Goal: Task Accomplishment & Management: Manage account settings

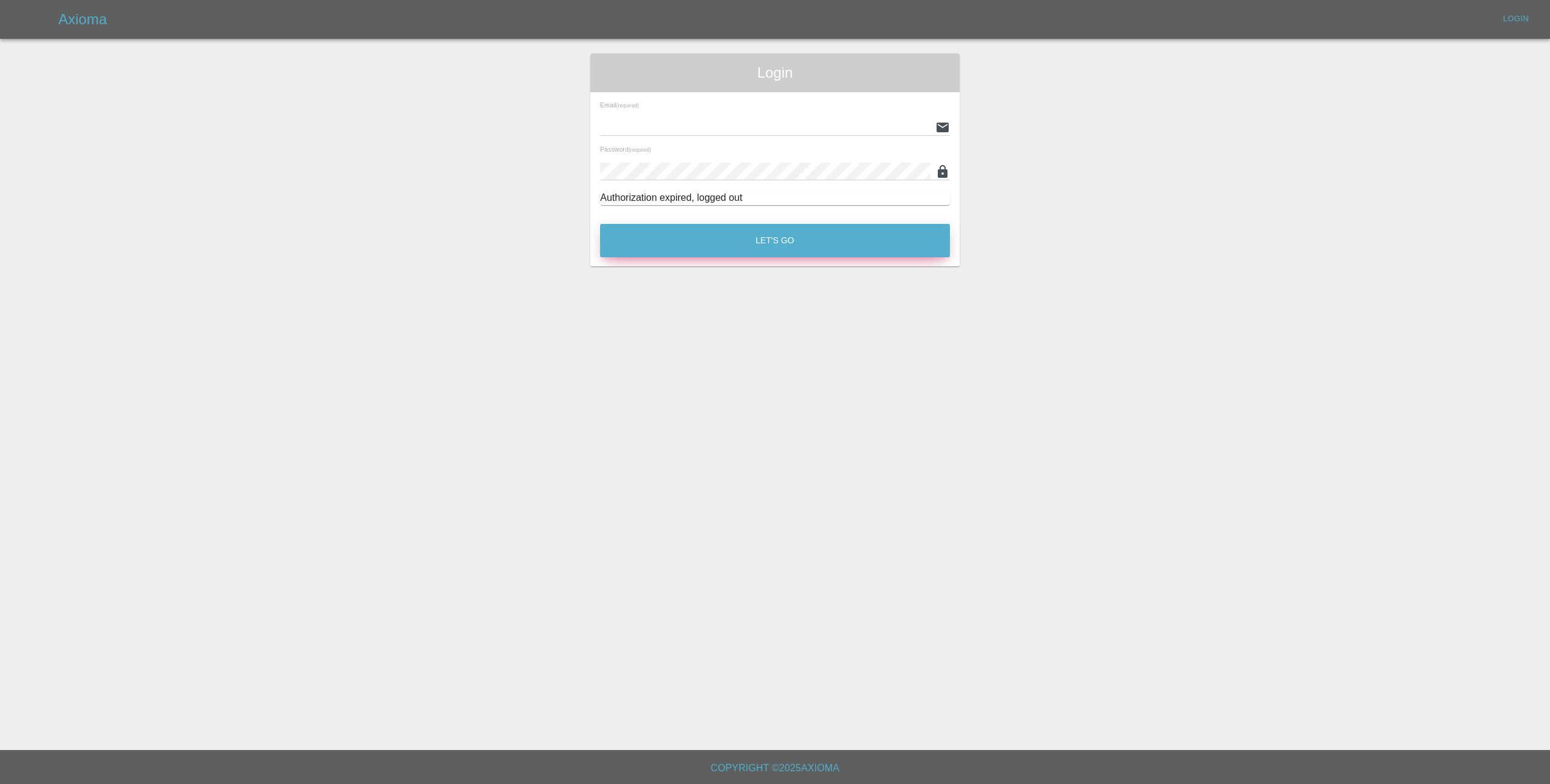
type input "[EMAIL_ADDRESS][DOMAIN_NAME]"
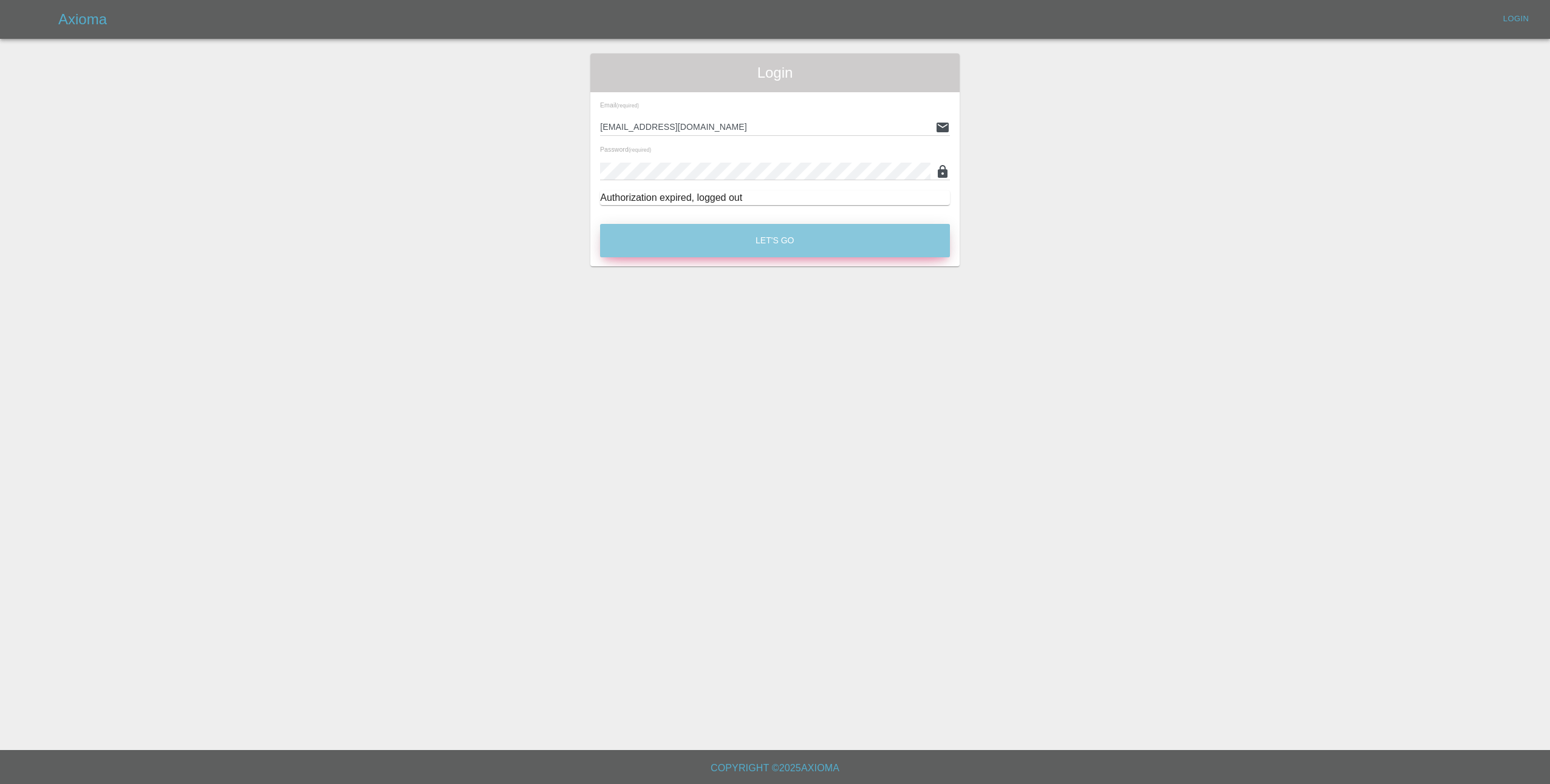
click at [807, 233] on button "Let's Go" at bounding box center [775, 241] width 350 height 33
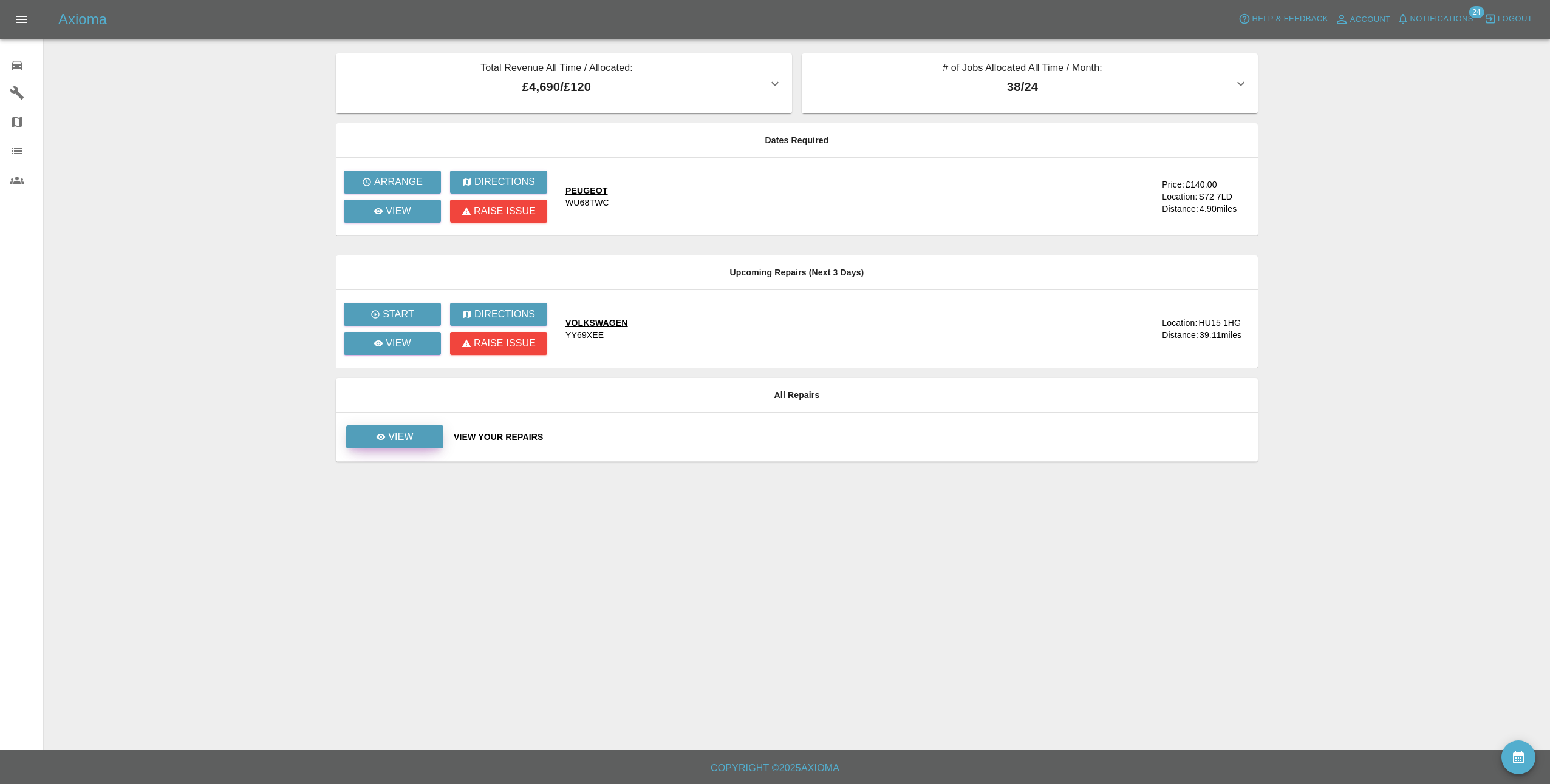
click at [389, 427] on link "View" at bounding box center [395, 437] width 97 height 23
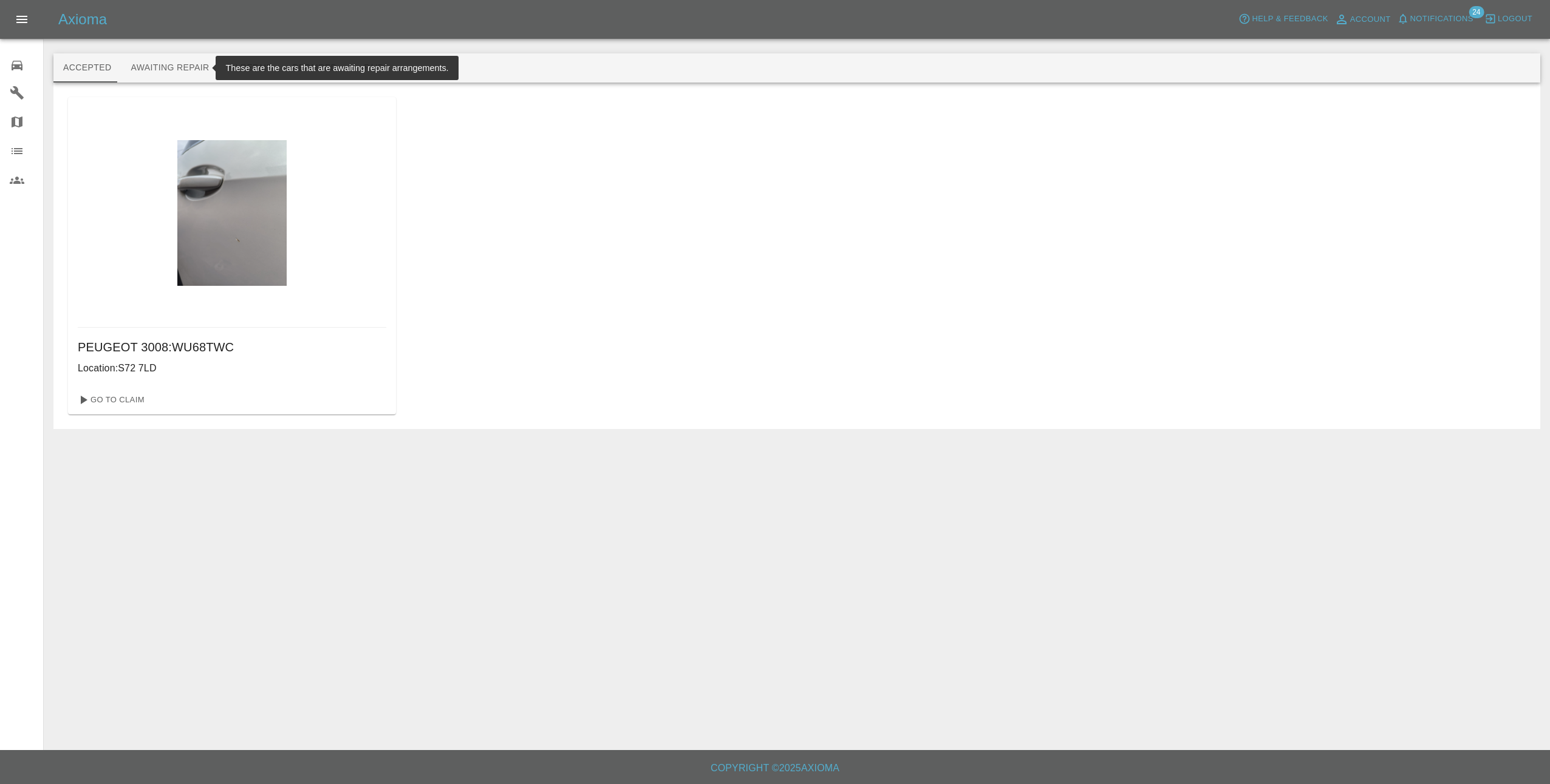
click at [161, 69] on button "Awaiting Repair" at bounding box center [169, 68] width 98 height 29
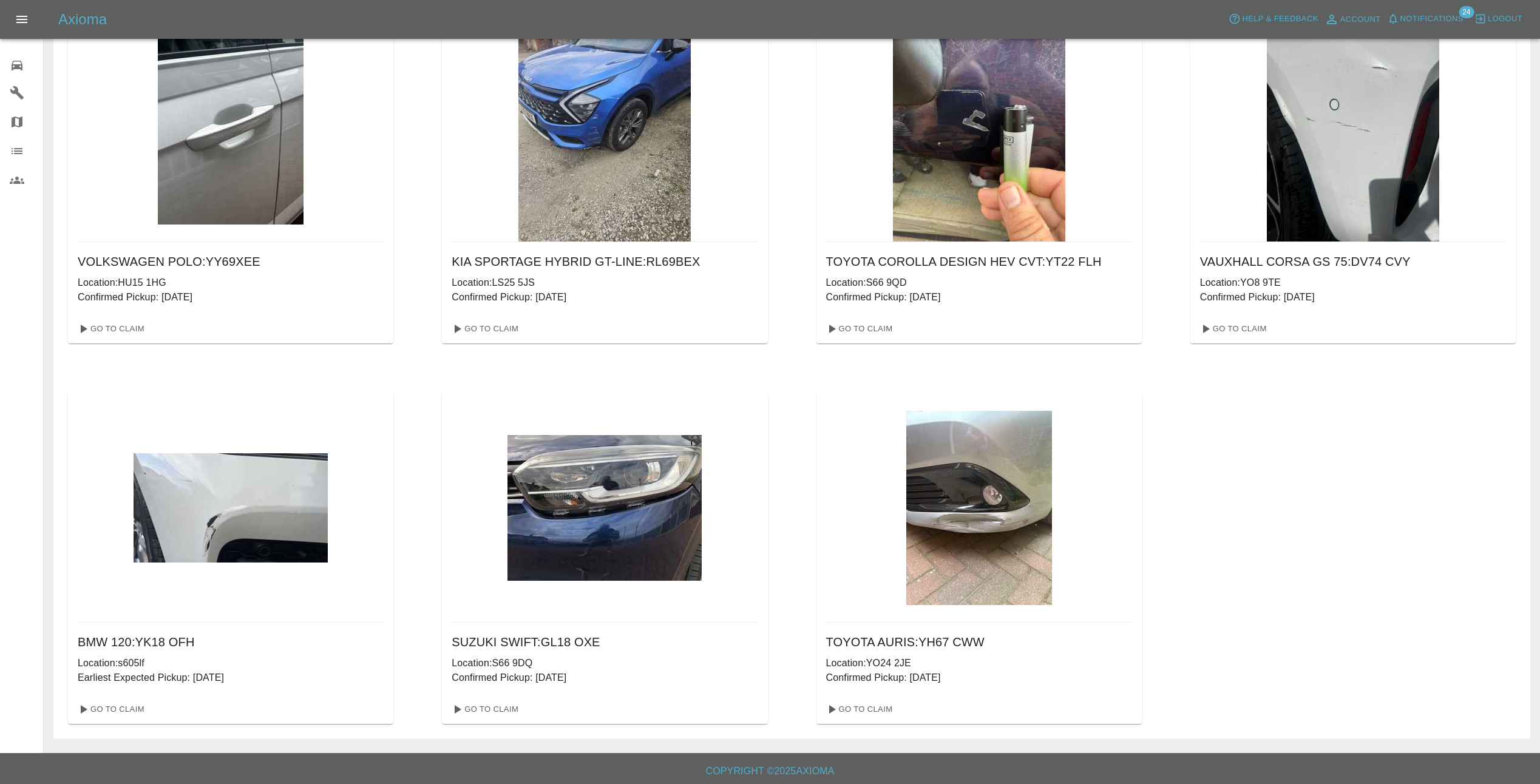
scroll to position [89, 0]
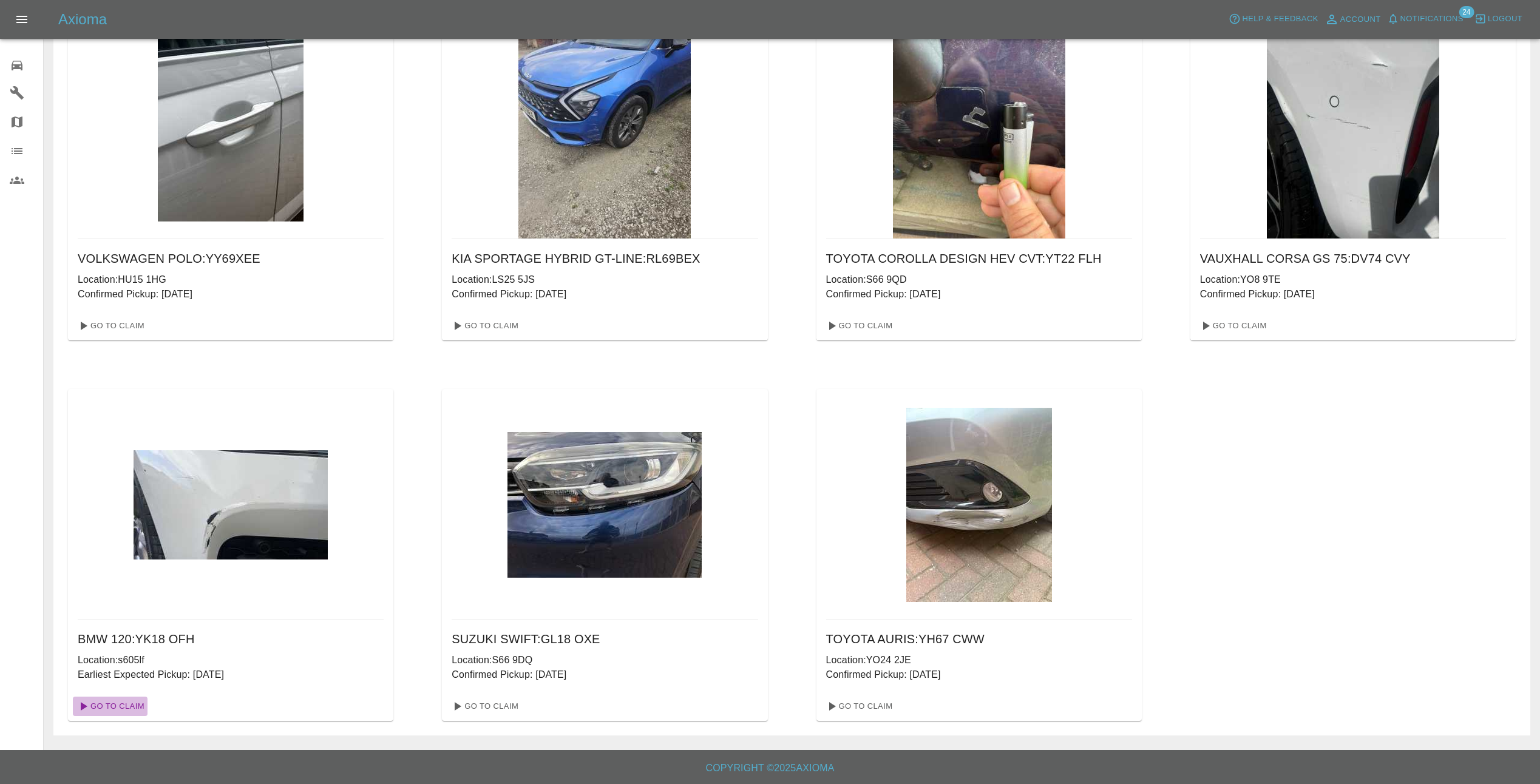
click at [117, 700] on link "Go To Claim" at bounding box center [110, 707] width 74 height 20
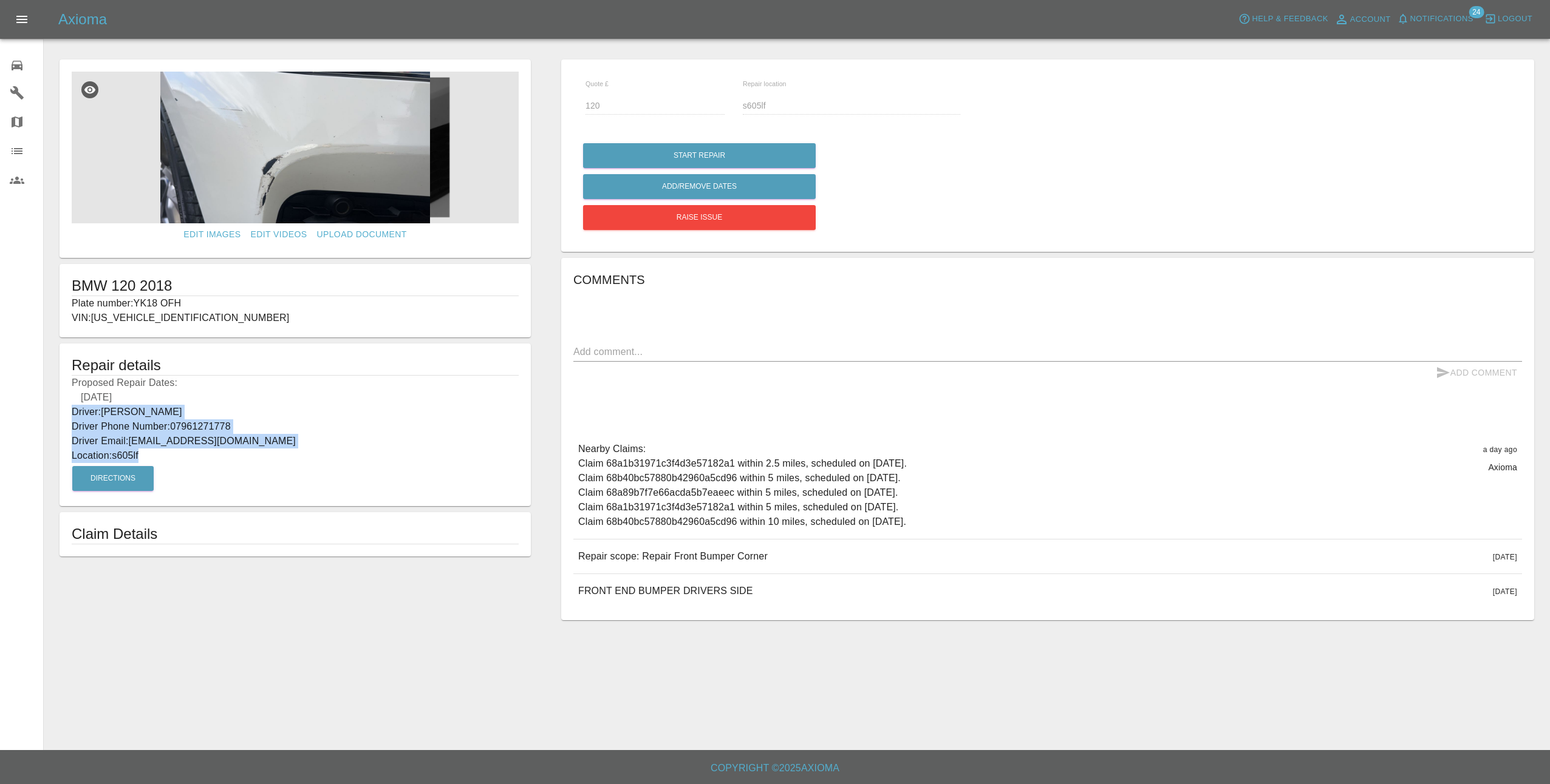
drag, startPoint x: 68, startPoint y: 408, endPoint x: 258, endPoint y: 456, distance: 196.0
click at [258, 456] on div "Repair details Proposed Repair Dates: [DATE] Driver: [PERSON_NAME] Driver Phone…" at bounding box center [295, 425] width 471 height 162
copy div "Driver: [PERSON_NAME] Driver Phone Number: 07961271778 Driver Email: [EMAIL_ADD…"
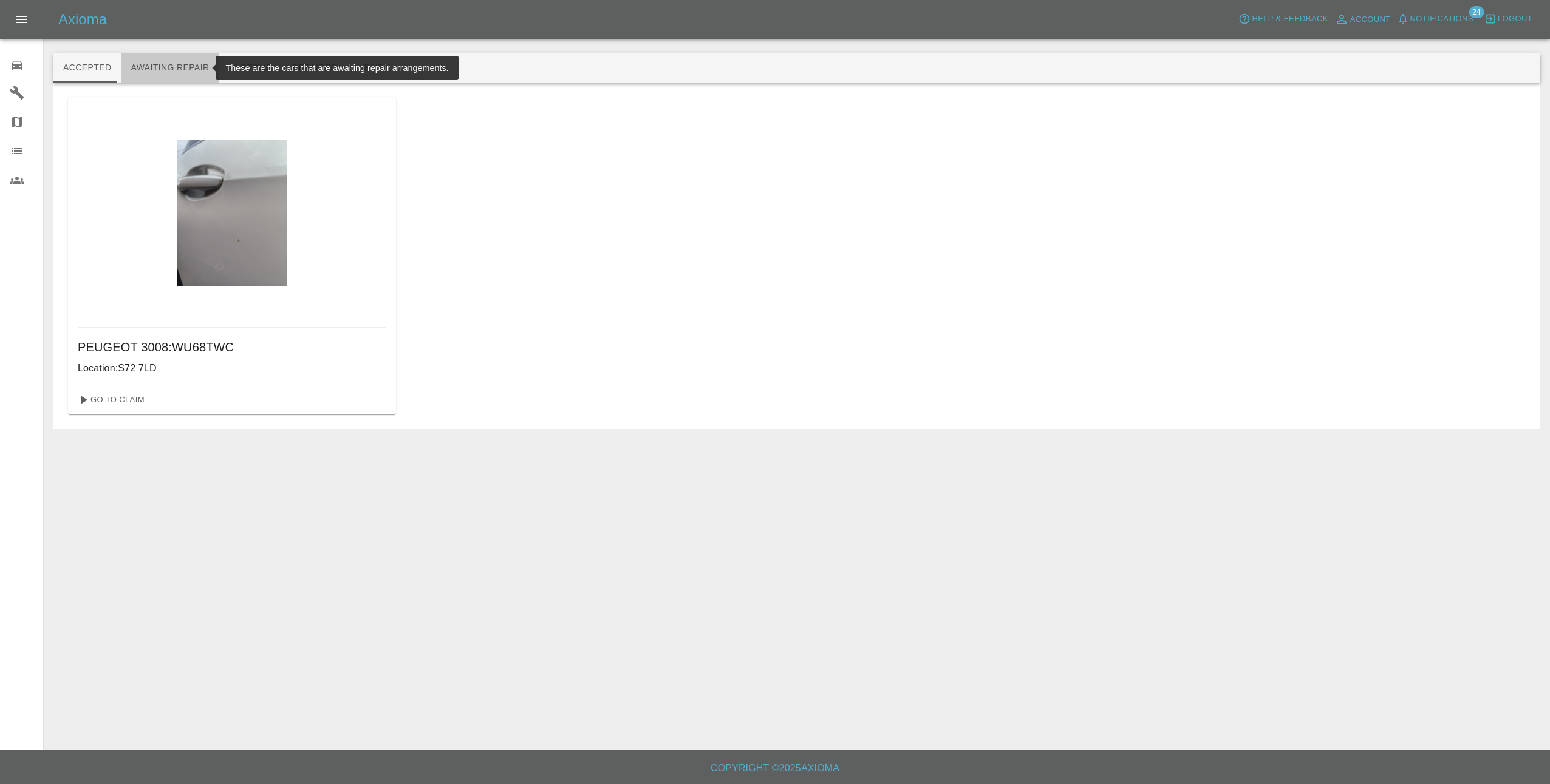
click at [179, 68] on button "Awaiting Repair" at bounding box center [169, 68] width 98 height 29
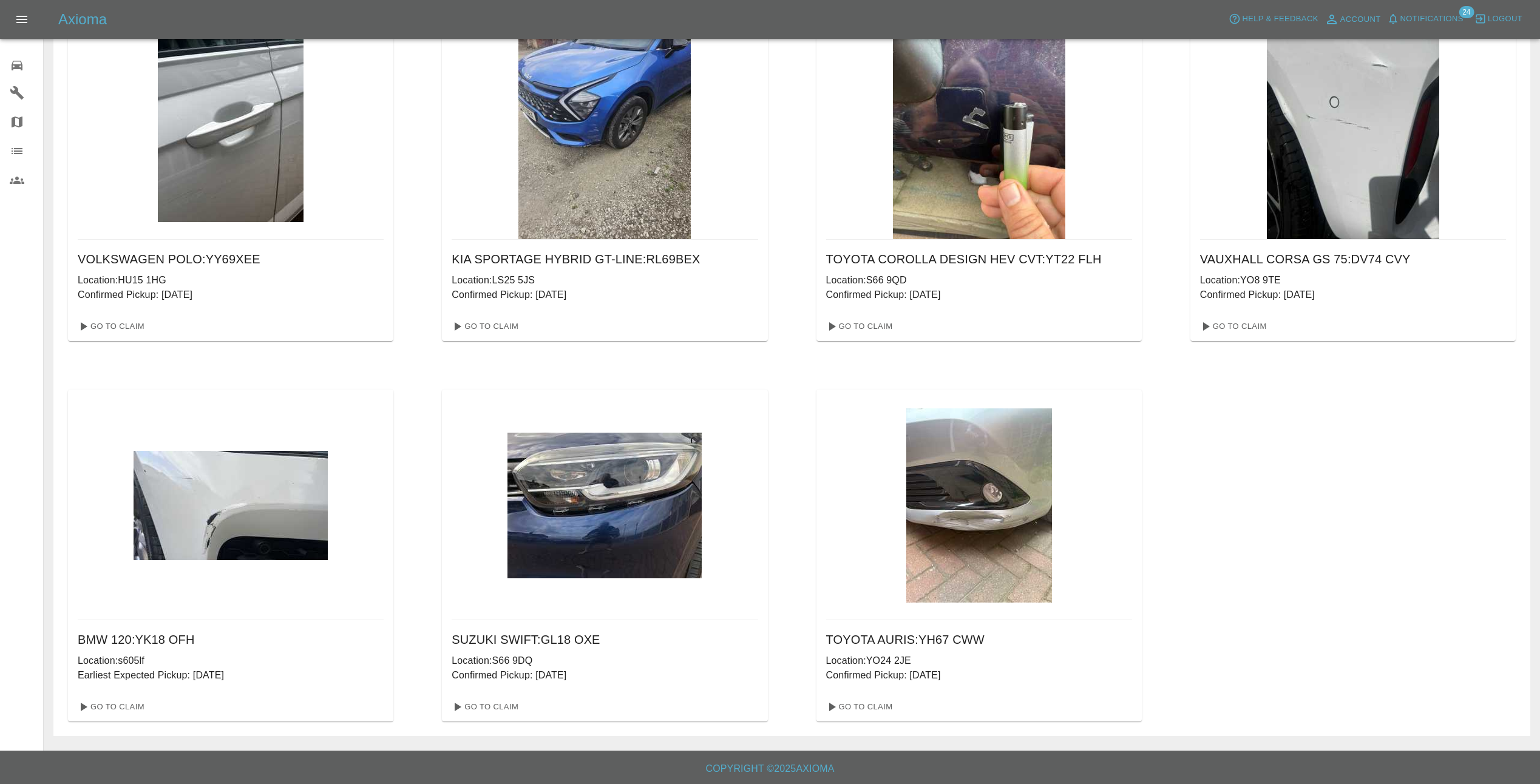
scroll to position [89, 0]
click at [1227, 326] on link "Go To Claim" at bounding box center [1232, 326] width 74 height 20
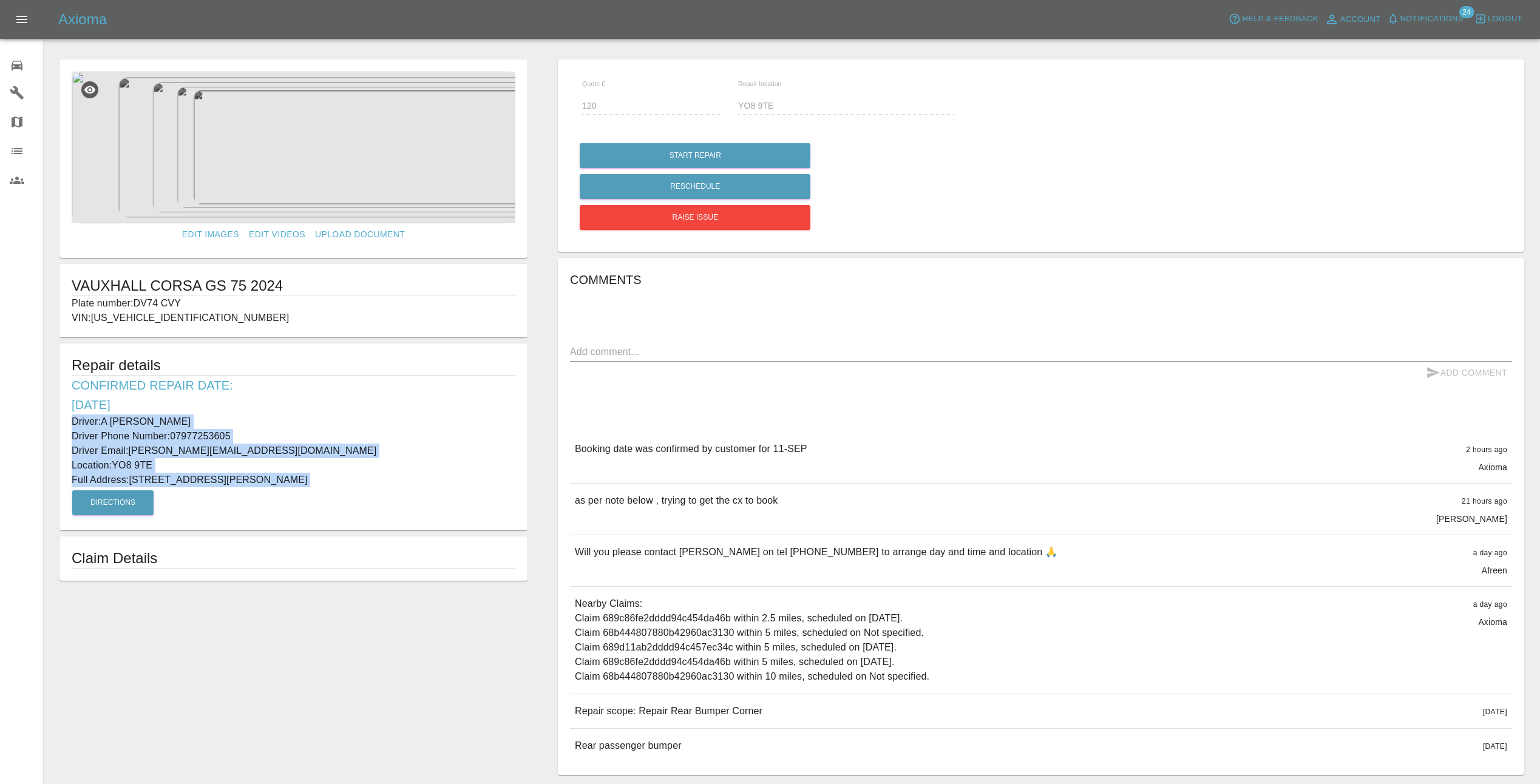
drag, startPoint x: 71, startPoint y: 421, endPoint x: 317, endPoint y: 490, distance: 255.5
click at [317, 490] on div "Repair details Confirmed Repair Date: [DATE] Driver: A [PERSON_NAME] Driver Pho…" at bounding box center [293, 437] width 468 height 187
drag, startPoint x: 317, startPoint y: 490, endPoint x: 280, endPoint y: 480, distance: 38.3
copy div "Driver: A [PERSON_NAME] Driver Phone Number: 07977253605 Driver Email: [PERSON_…"
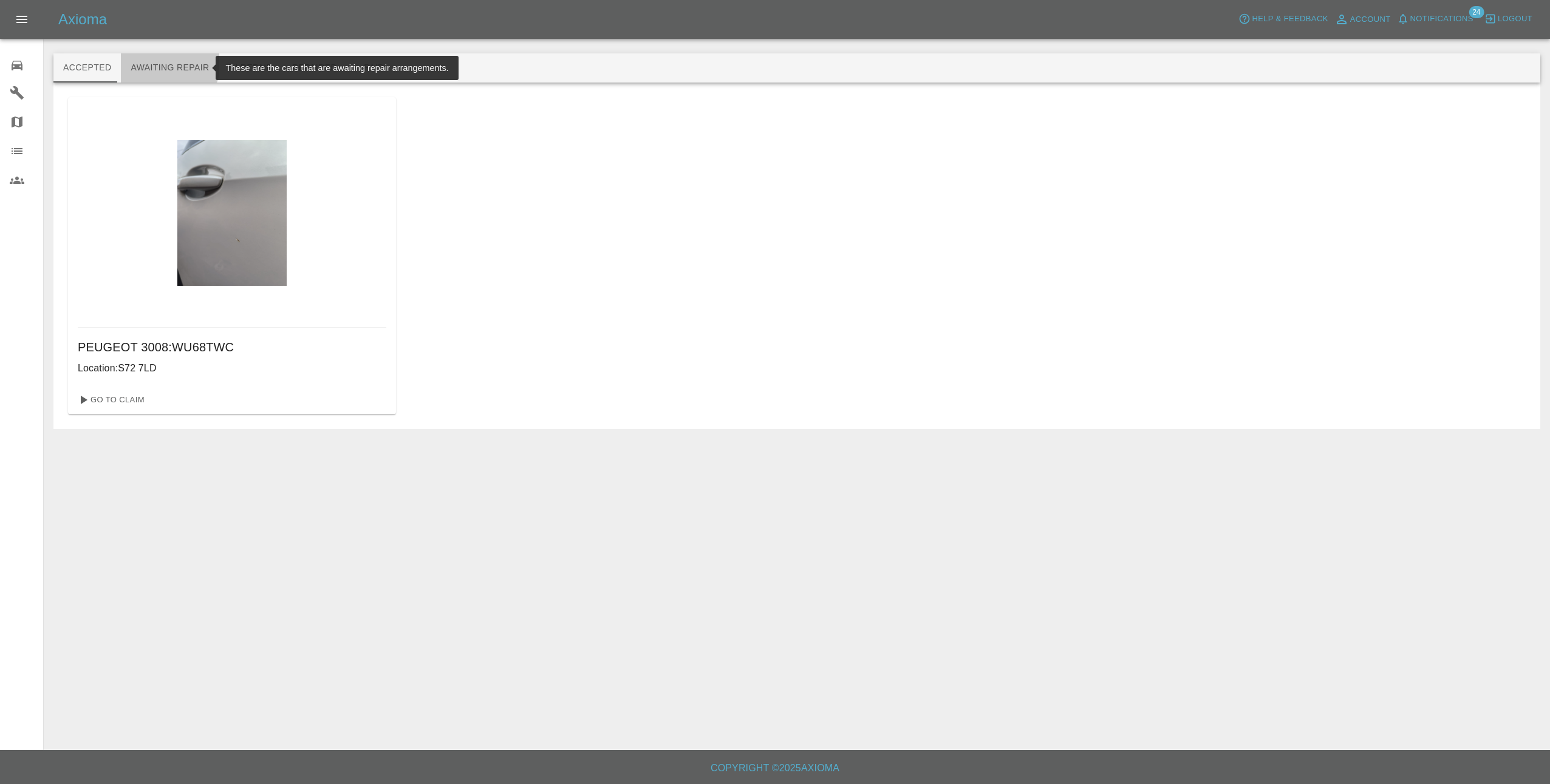
click at [165, 64] on button "Awaiting Repair" at bounding box center [169, 68] width 98 height 29
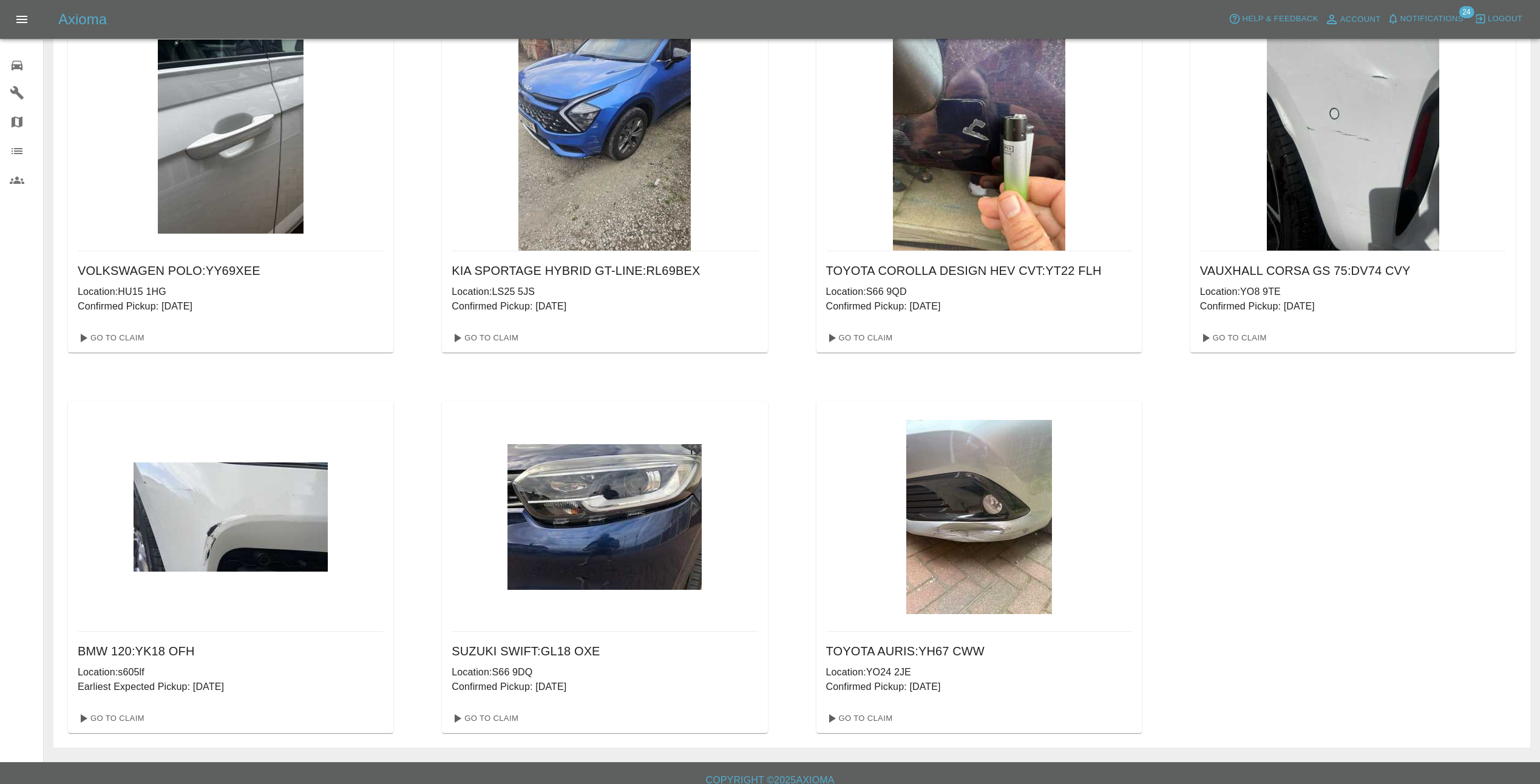
scroll to position [89, 0]
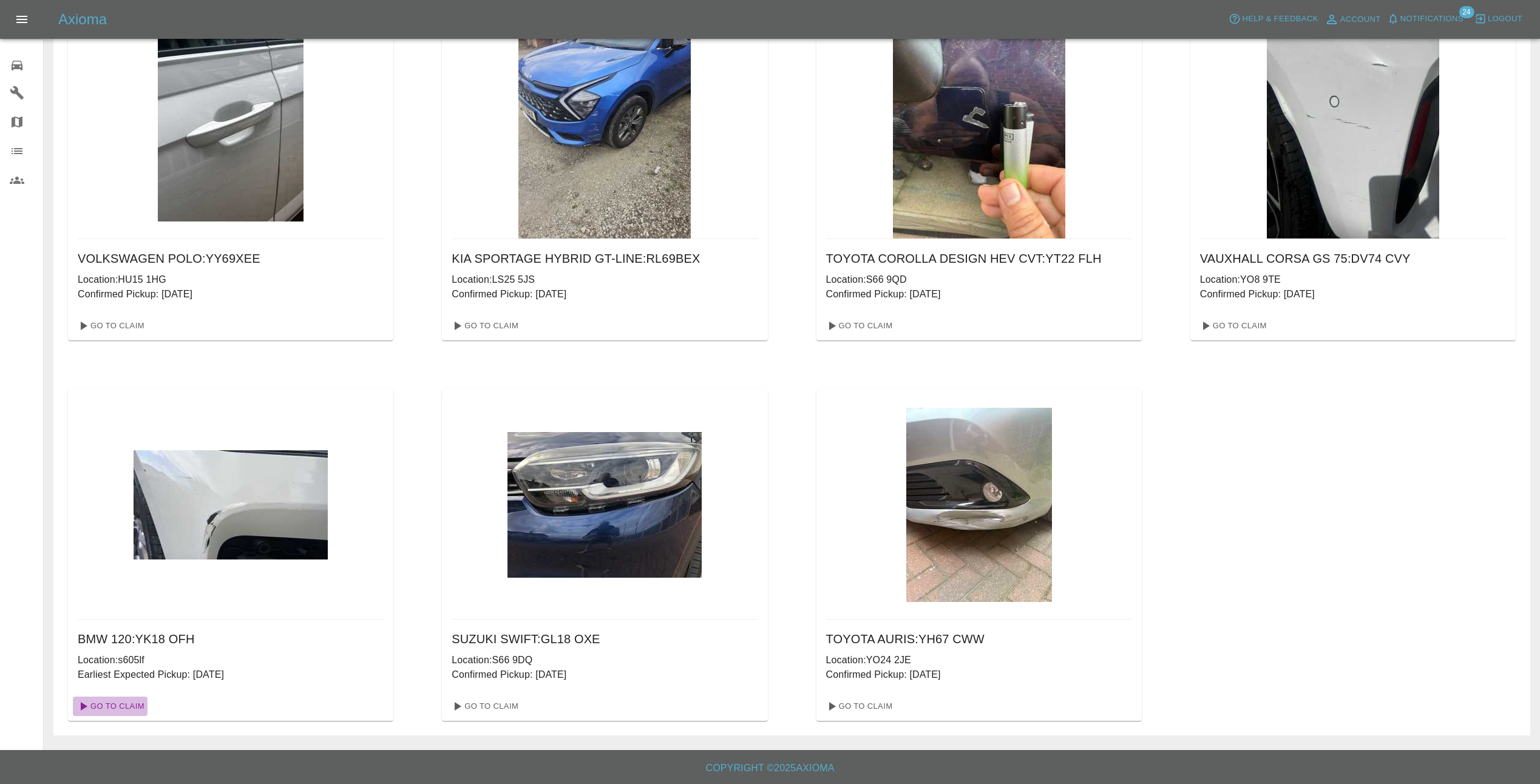
click at [115, 705] on link "Go To Claim" at bounding box center [110, 707] width 74 height 20
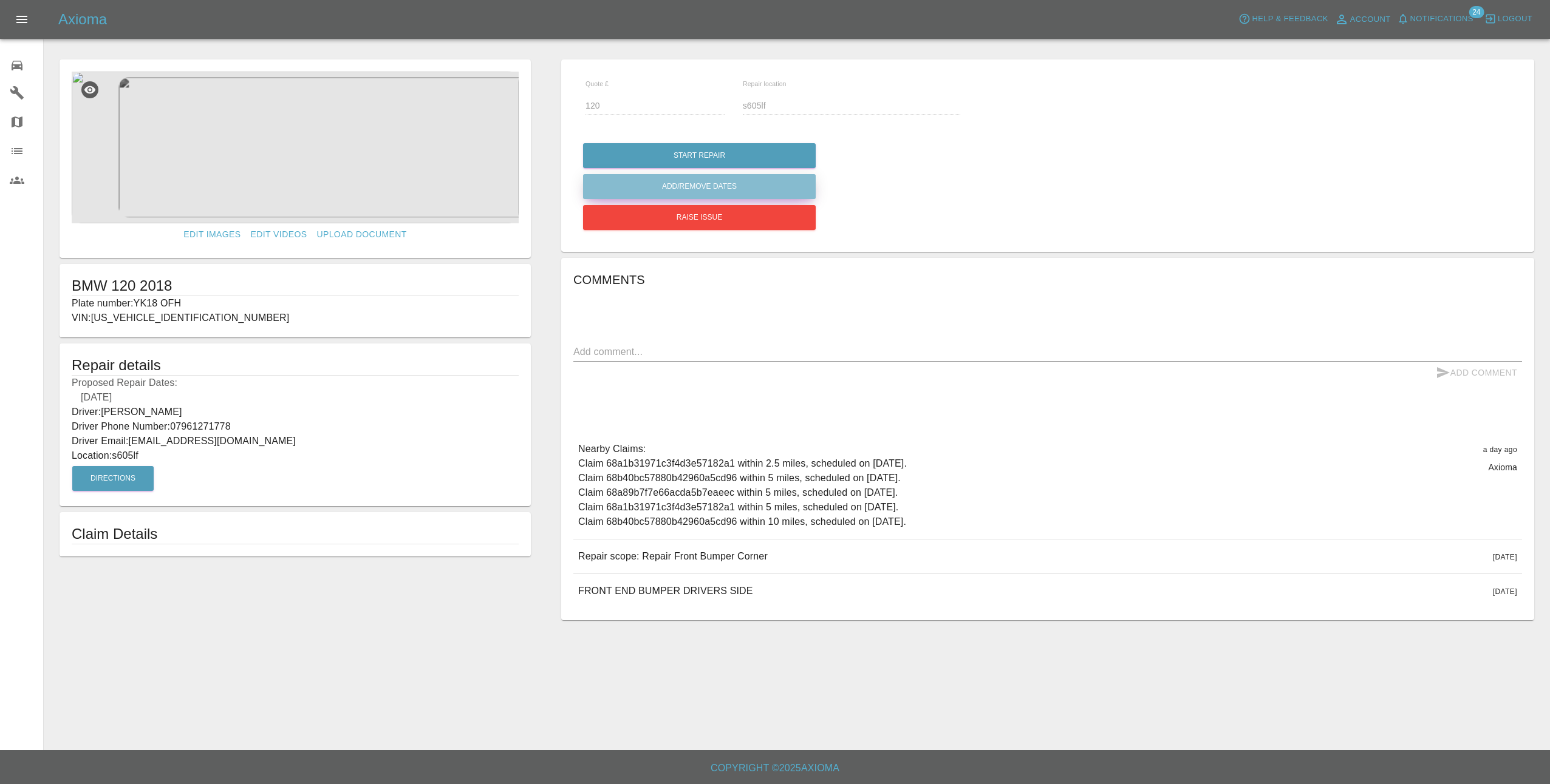
click at [711, 168] on button "Add/Remove Dates" at bounding box center [699, 156] width 232 height 25
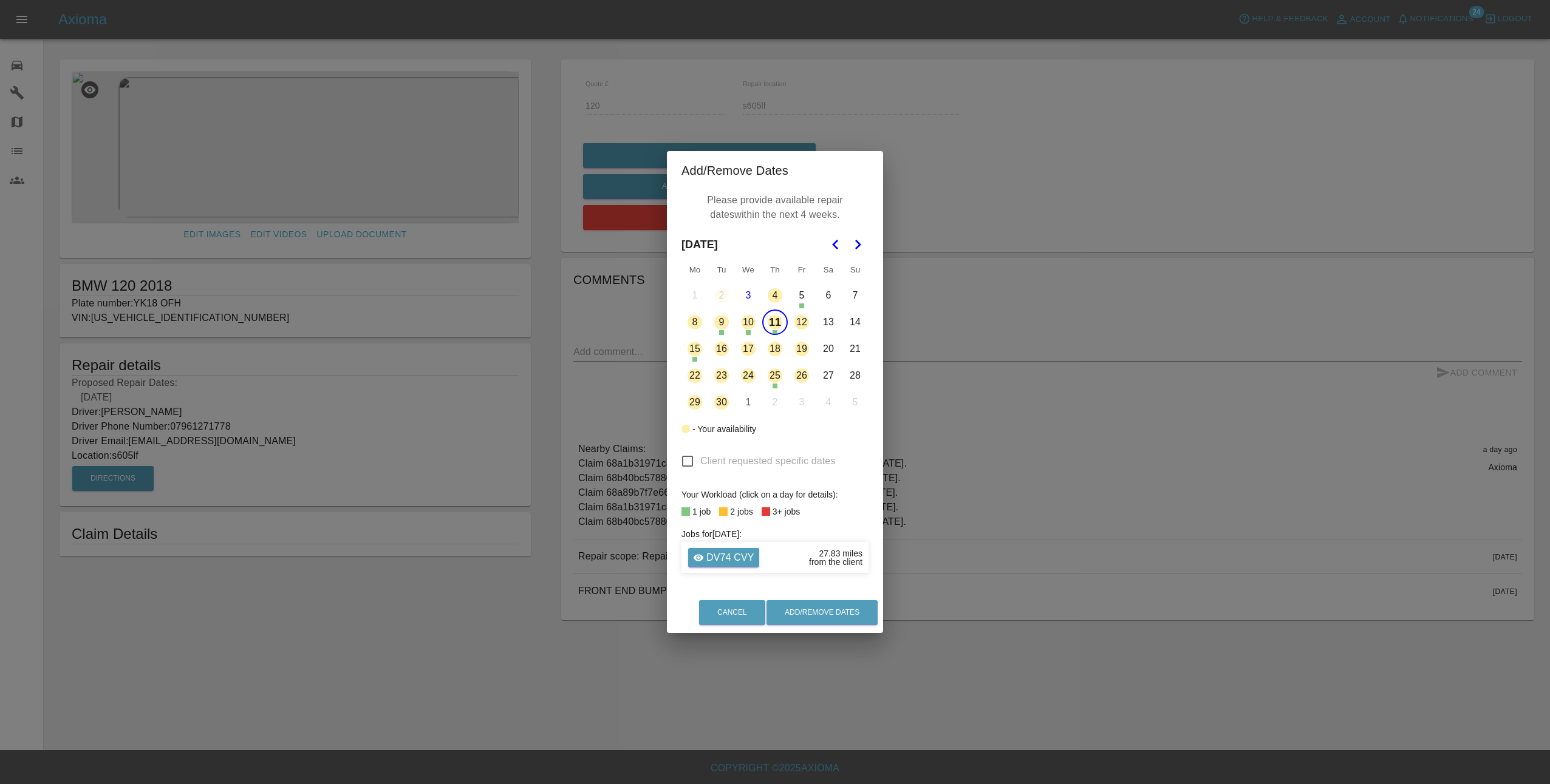
click at [806, 321] on button "12" at bounding box center [802, 323] width 26 height 26
click at [721, 350] on button "16" at bounding box center [721, 349] width 26 height 26
click at [748, 351] on button "17" at bounding box center [748, 349] width 26 height 26
click at [781, 349] on button "18" at bounding box center [775, 349] width 26 height 26
click at [803, 351] on button "19" at bounding box center [802, 349] width 26 height 26
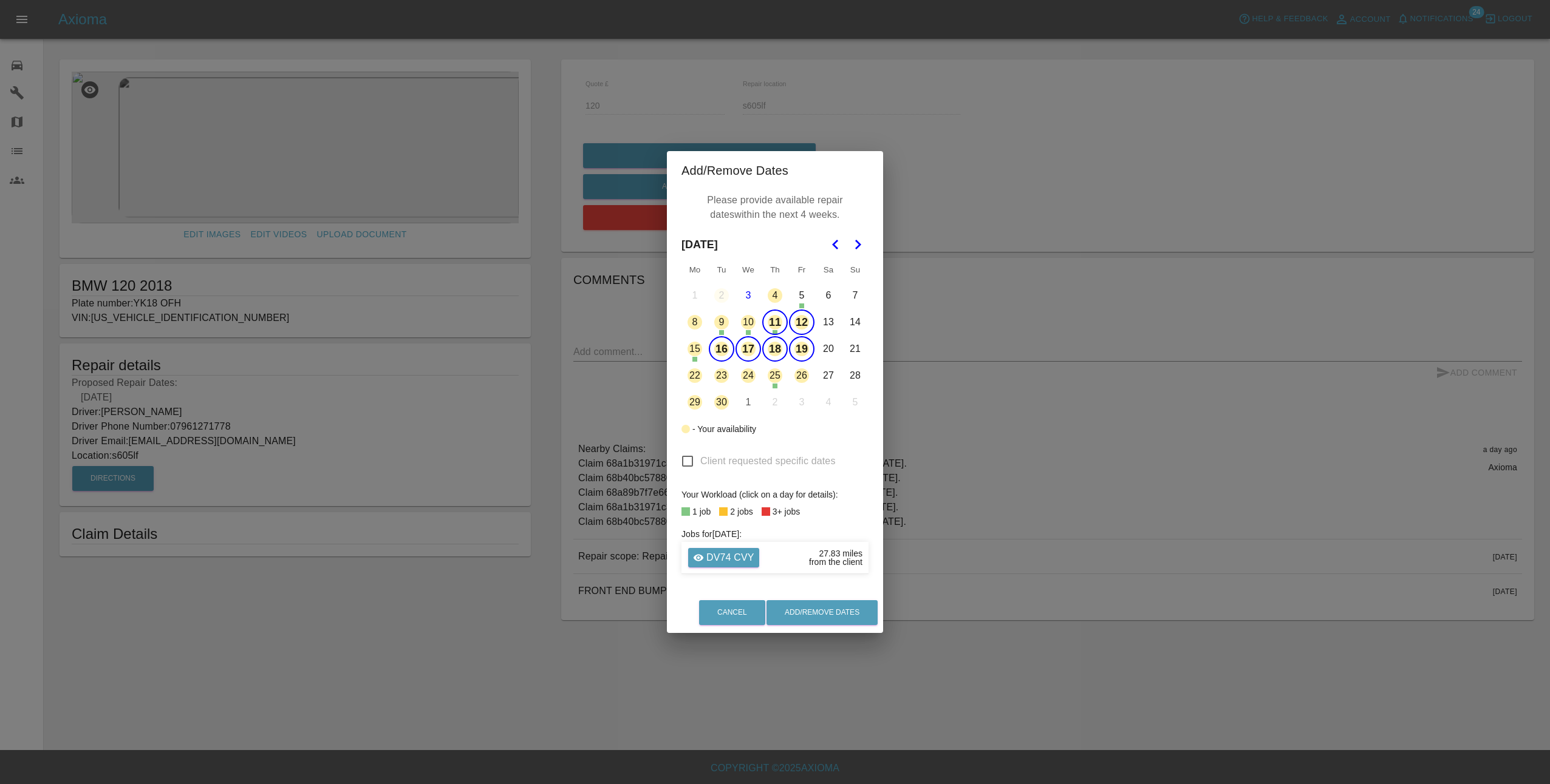
click at [705, 372] on button "22" at bounding box center [695, 376] width 26 height 26
click at [719, 377] on button "23" at bounding box center [721, 376] width 26 height 26
click at [750, 371] on button "24" at bounding box center [748, 376] width 26 height 26
click at [807, 377] on button "26" at bounding box center [802, 376] width 26 height 26
click at [693, 401] on button "29" at bounding box center [695, 402] width 26 height 26
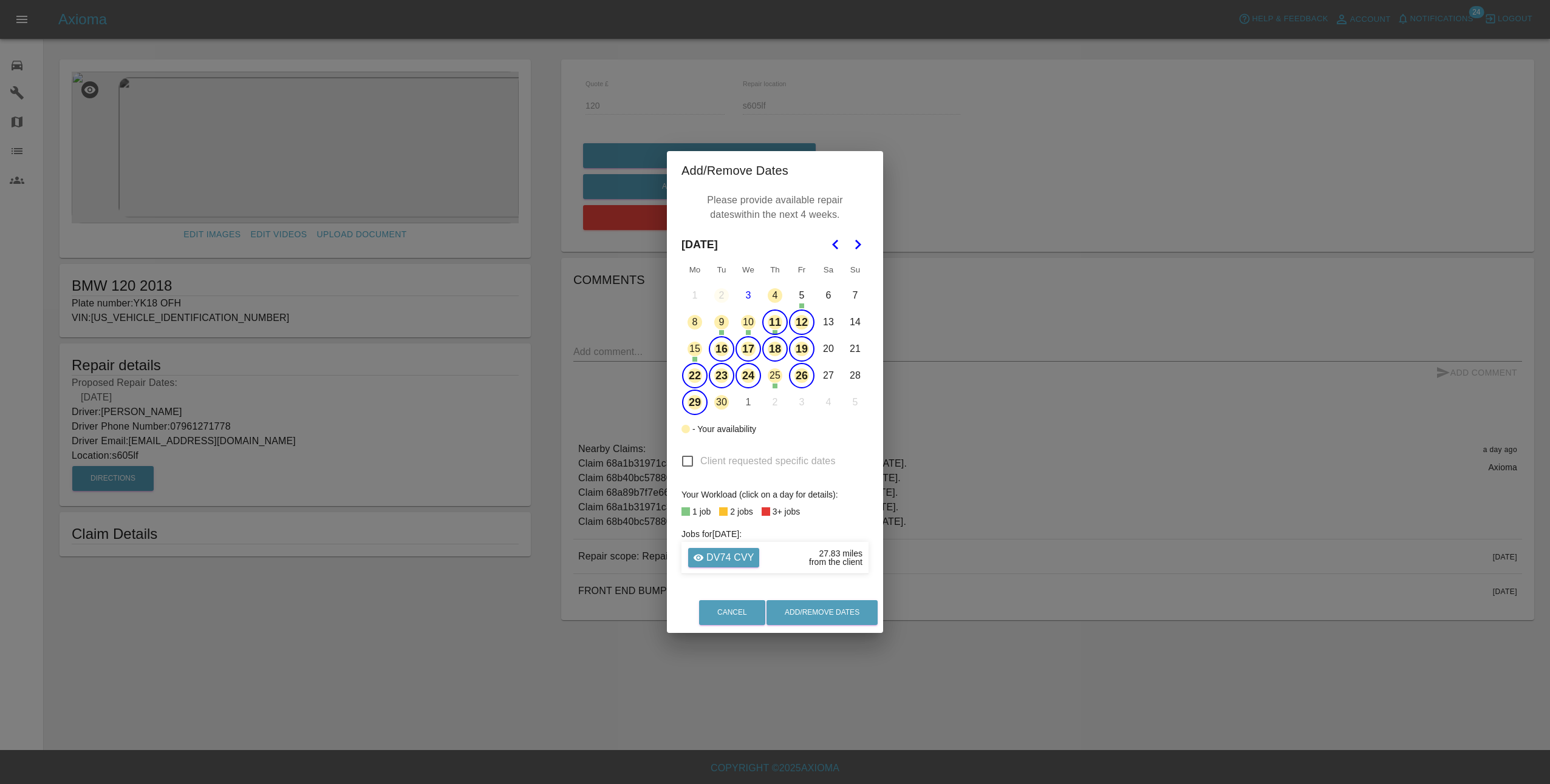
click at [717, 402] on button "30" at bounding box center [721, 402] width 26 height 26
click at [690, 326] on button "8" at bounding box center [695, 323] width 26 height 26
click at [823, 610] on button "Add/Remove Dates" at bounding box center [822, 612] width 111 height 25
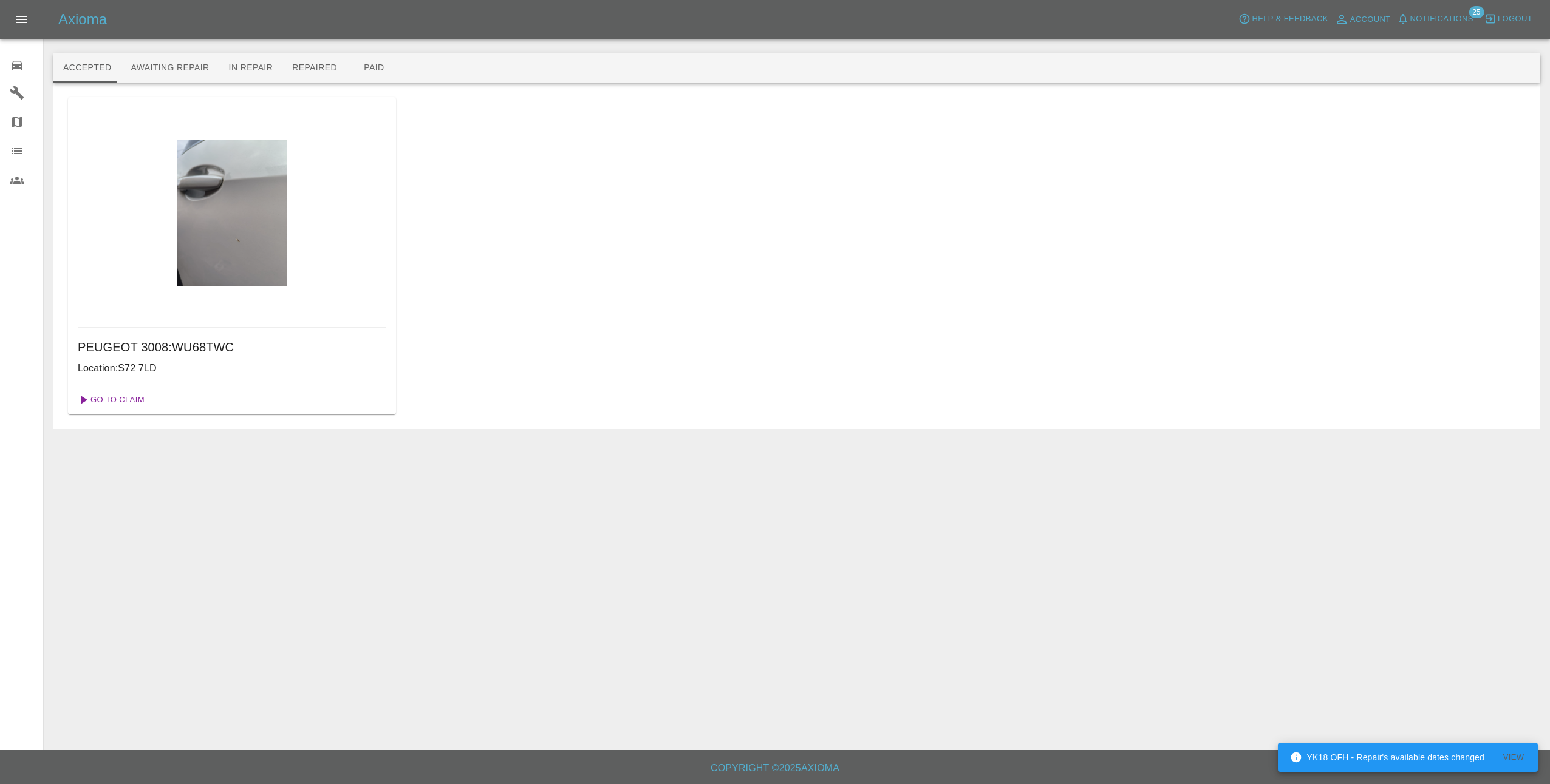
click at [110, 401] on link "Go To Claim" at bounding box center [110, 400] width 74 height 20
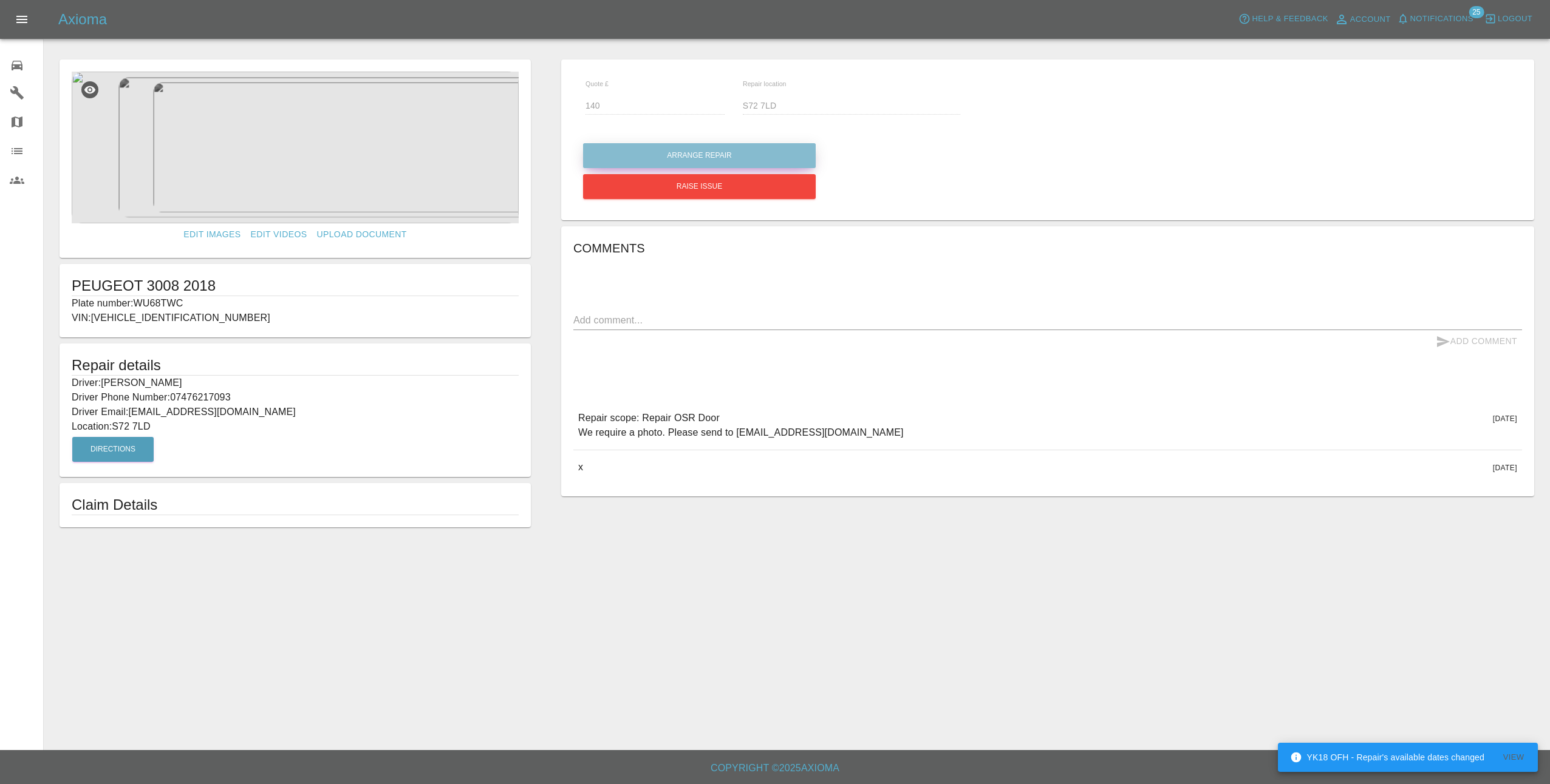
click at [693, 149] on button "Arrange Repair" at bounding box center [699, 156] width 232 height 25
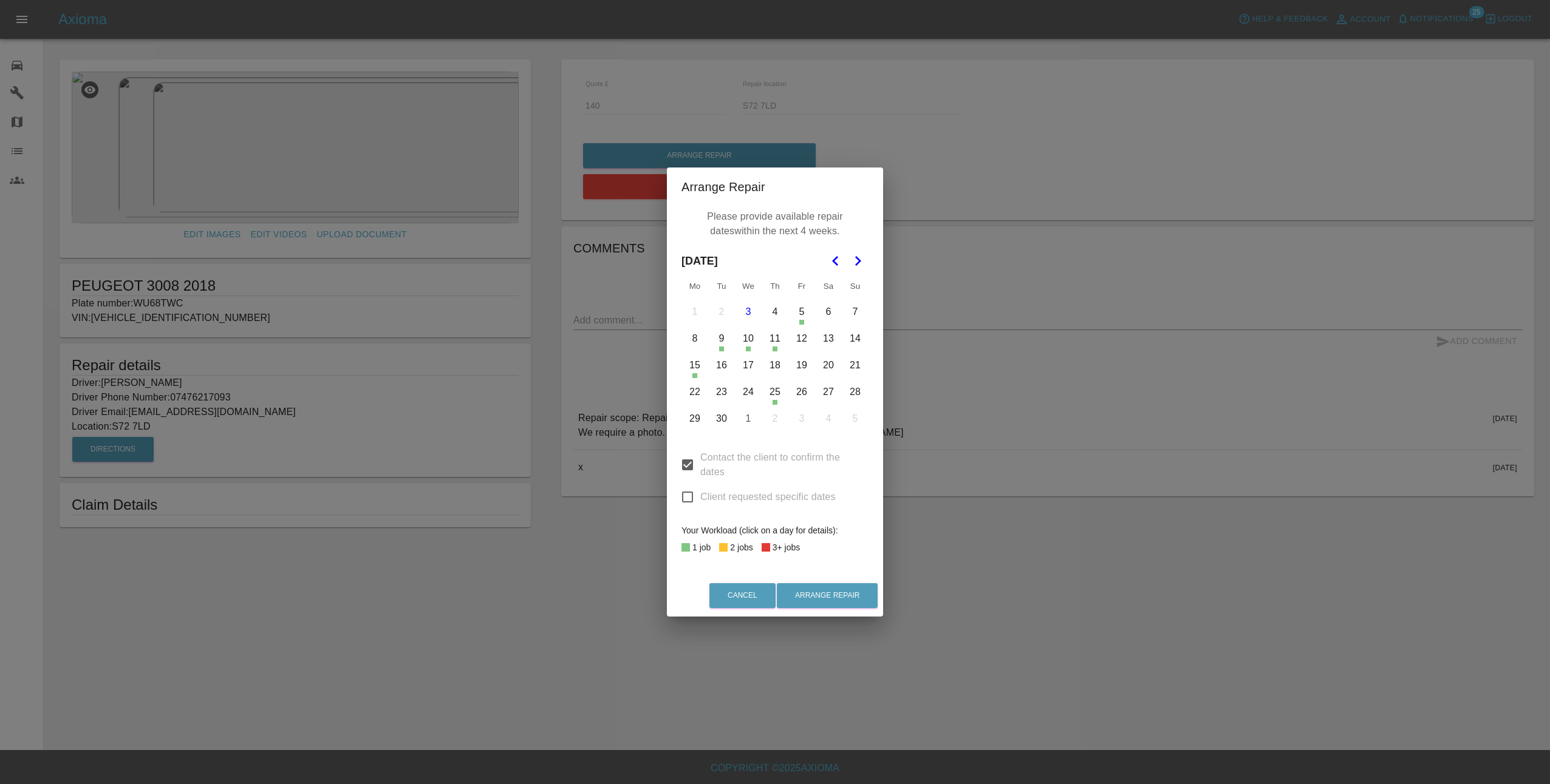
click at [699, 336] on button "8" at bounding box center [695, 338] width 26 height 26
click at [798, 338] on button "12" at bounding box center [802, 338] width 26 height 26
click at [720, 369] on button "16" at bounding box center [721, 366] width 26 height 26
click at [751, 371] on button "17" at bounding box center [748, 366] width 26 height 26
click at [782, 370] on button "18" at bounding box center [775, 366] width 26 height 26
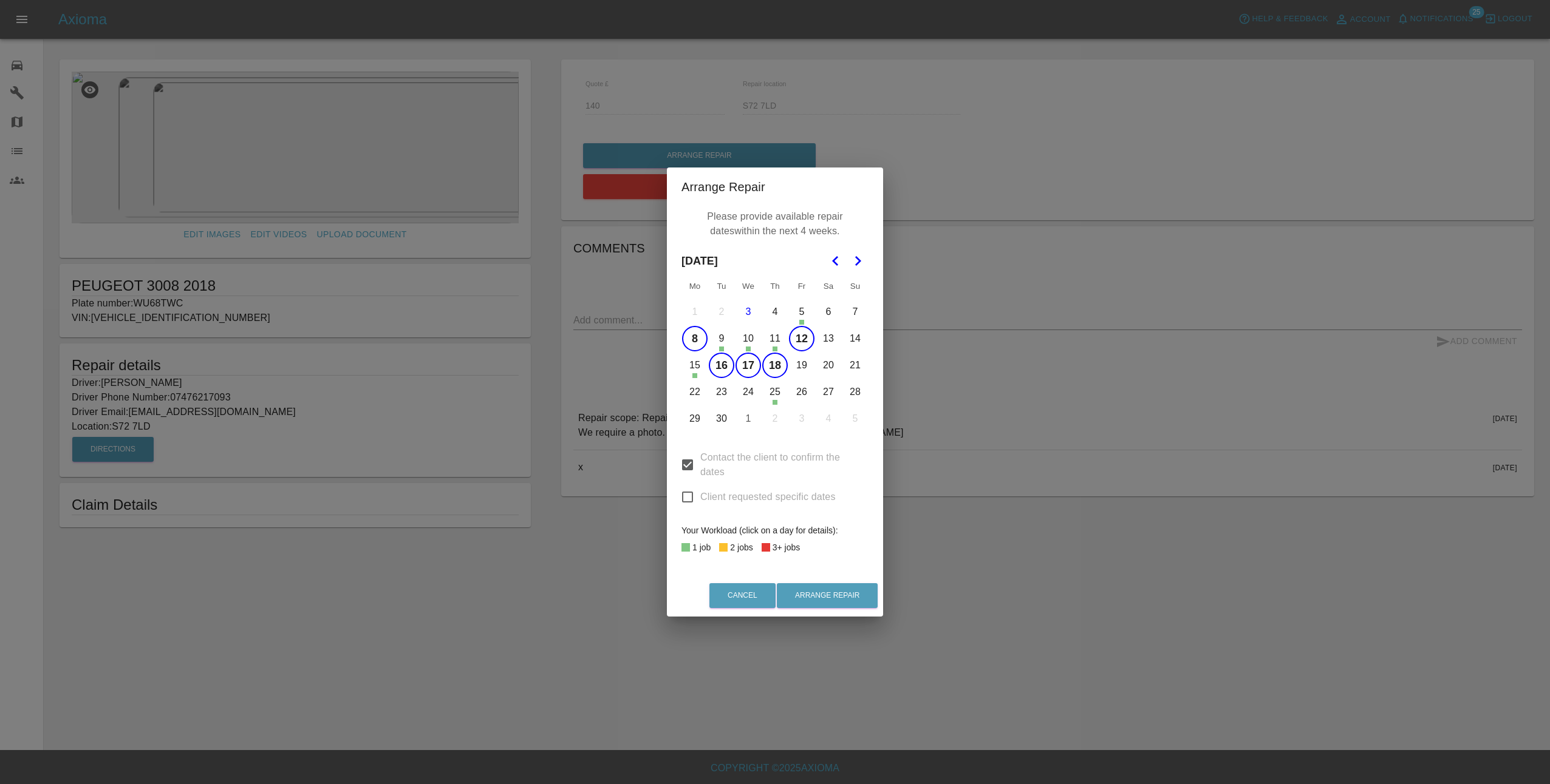
click at [800, 368] on button "19" at bounding box center [802, 366] width 26 height 26
click at [698, 392] on button "22" at bounding box center [695, 392] width 26 height 26
click at [722, 392] on button "23" at bounding box center [721, 392] width 26 height 26
click at [749, 392] on button "24" at bounding box center [748, 392] width 26 height 26
click at [807, 392] on button "26" at bounding box center [802, 392] width 26 height 26
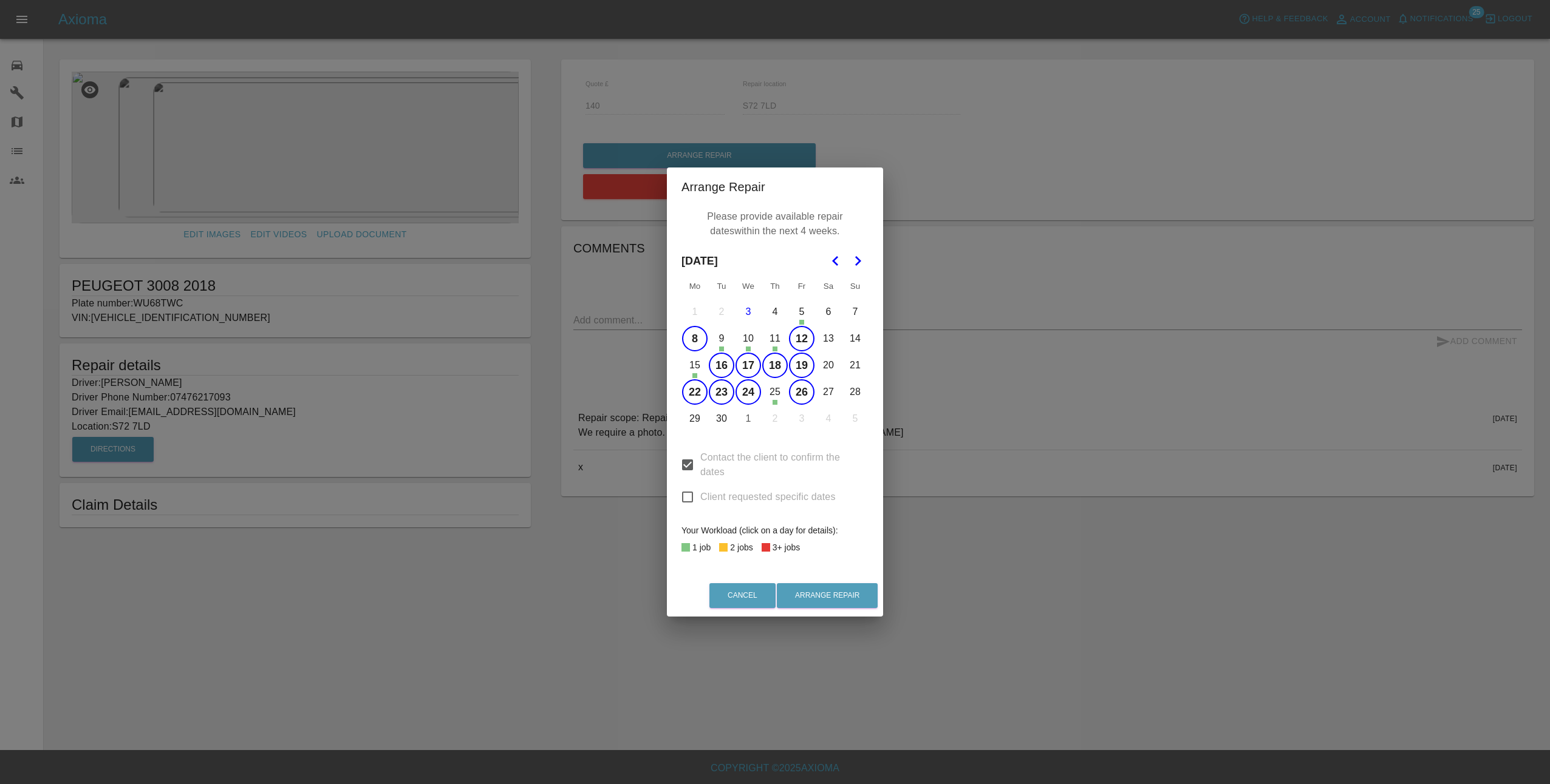
click at [696, 420] on button "29" at bounding box center [695, 419] width 26 height 26
click at [720, 418] on button "30" at bounding box center [721, 419] width 26 height 26
click at [823, 594] on button "Arrange Repair" at bounding box center [827, 595] width 101 height 25
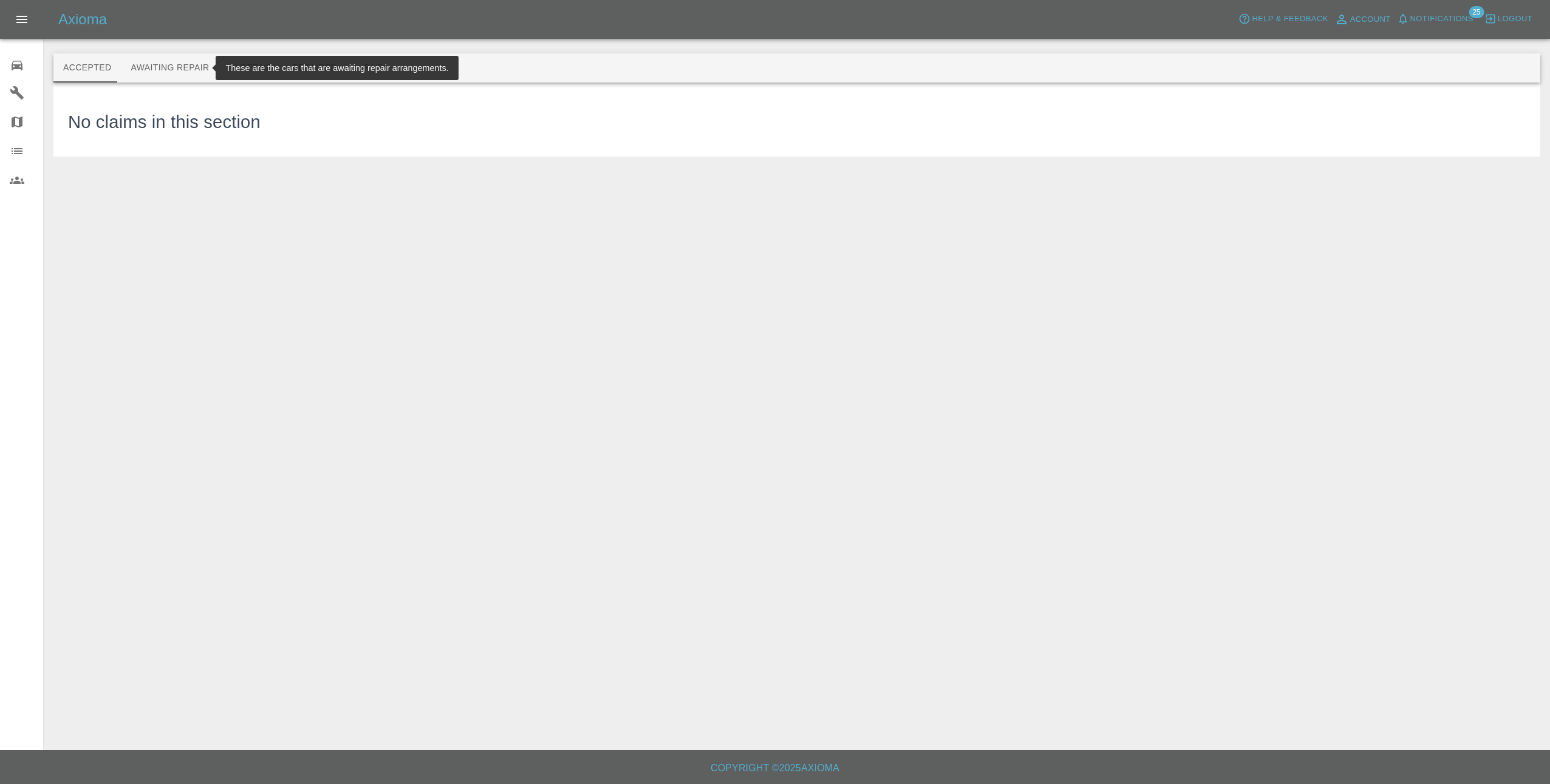
click at [183, 67] on button "Awaiting Repair" at bounding box center [169, 68] width 98 height 29
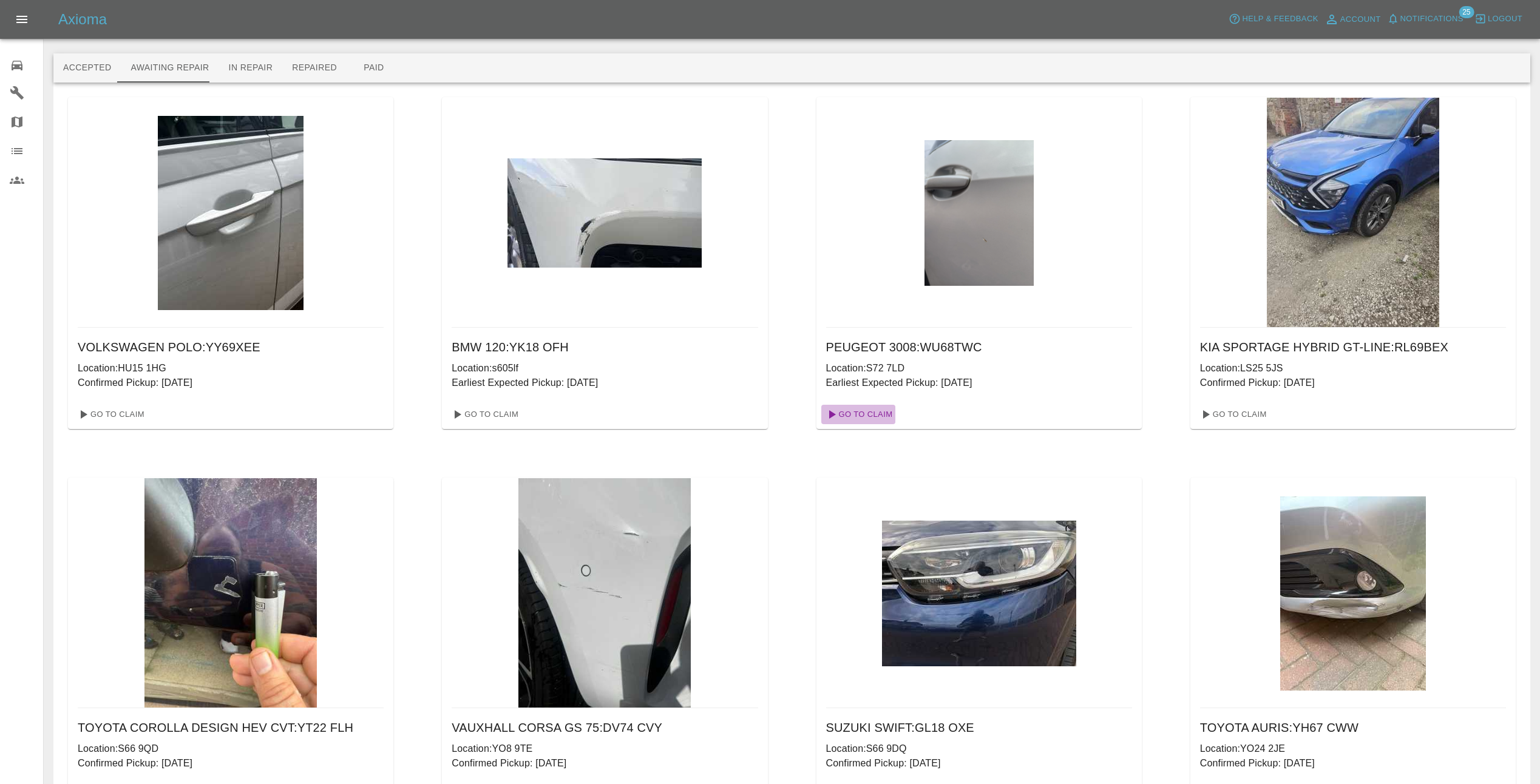
click at [858, 414] on link "Go To Claim" at bounding box center [858, 414] width 74 height 20
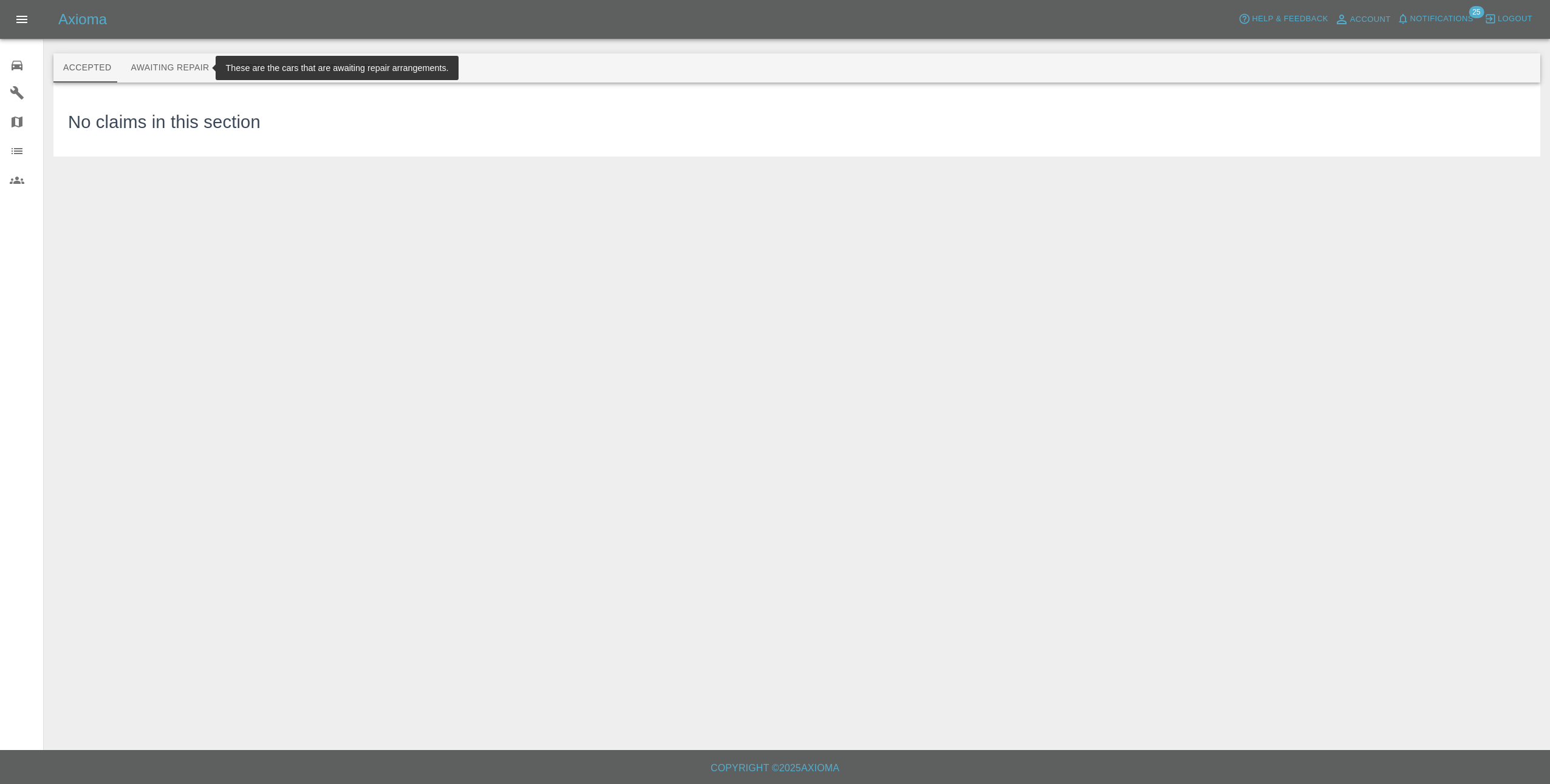
click at [185, 65] on button "Awaiting Repair" at bounding box center [169, 68] width 98 height 29
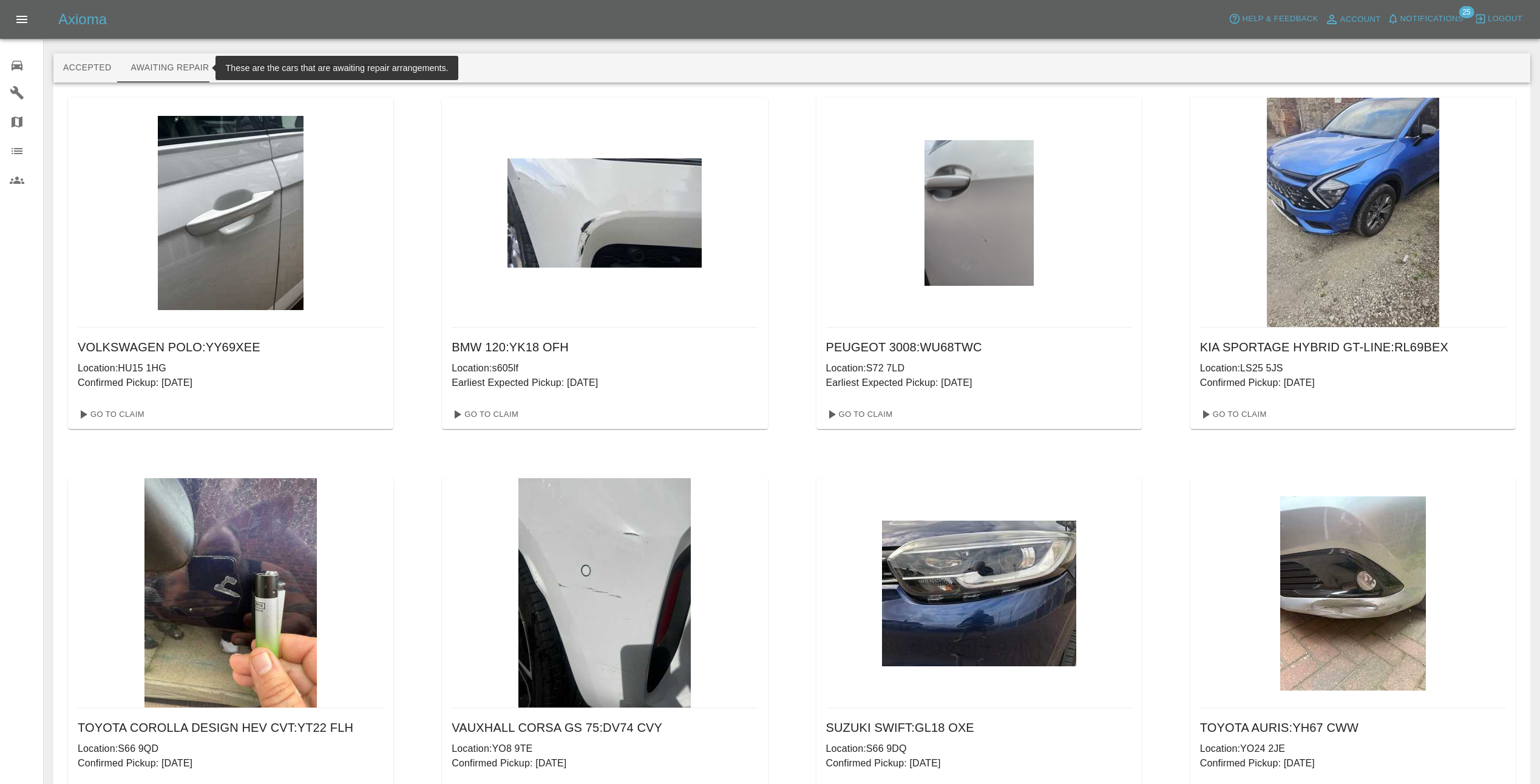
click at [1447, 12] on span "Notifications" at bounding box center [1431, 19] width 63 height 14
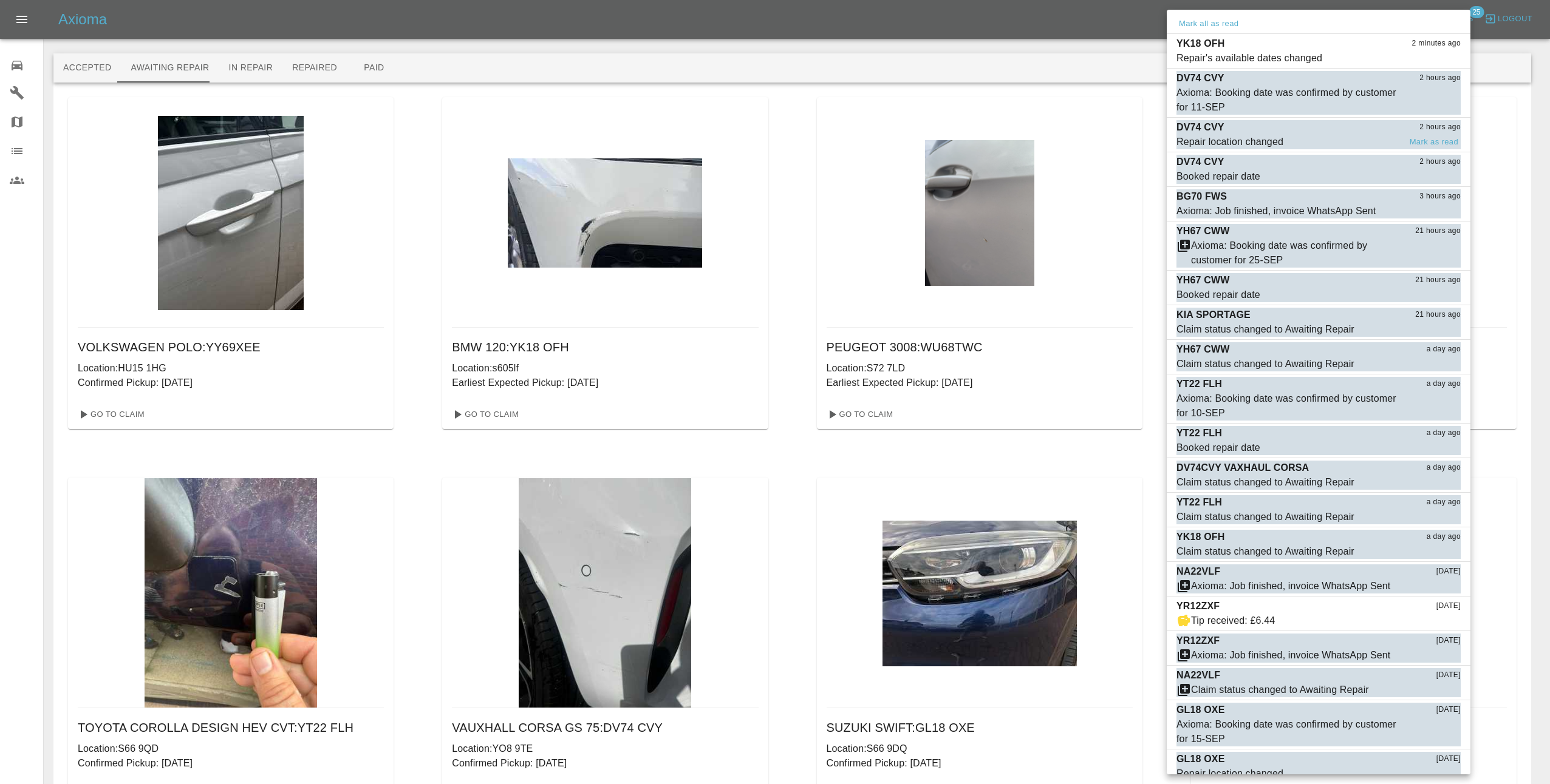
click at [1321, 139] on span "Repair location changed" at bounding box center [1288, 142] width 223 height 14
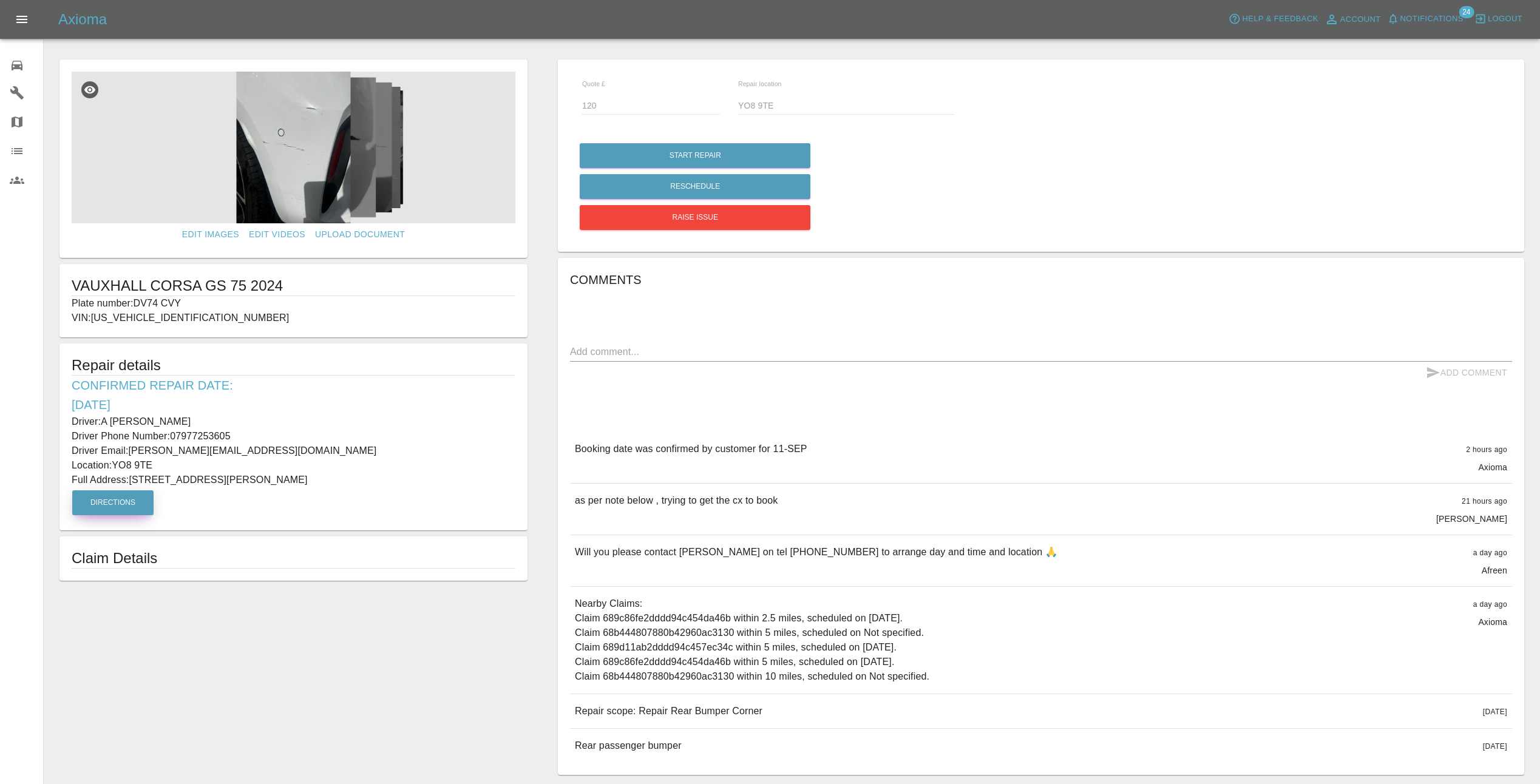
click at [100, 496] on button "Directions" at bounding box center [112, 502] width 81 height 25
click at [1424, 11] on button "Notifications" at bounding box center [1425, 19] width 83 height 19
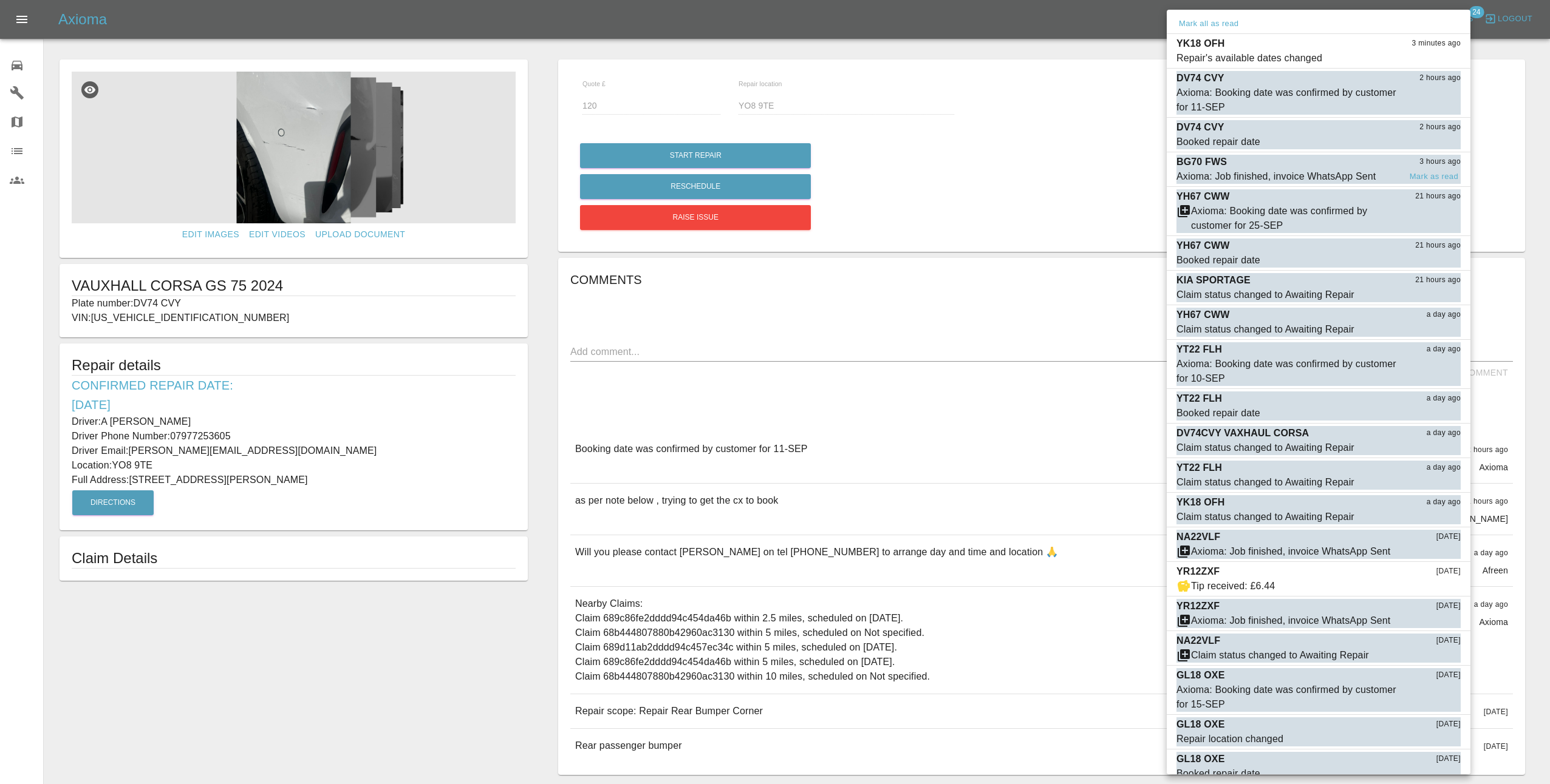
click at [1338, 165] on div "BG70 FWS 3 hours ago" at bounding box center [1318, 162] width 284 height 14
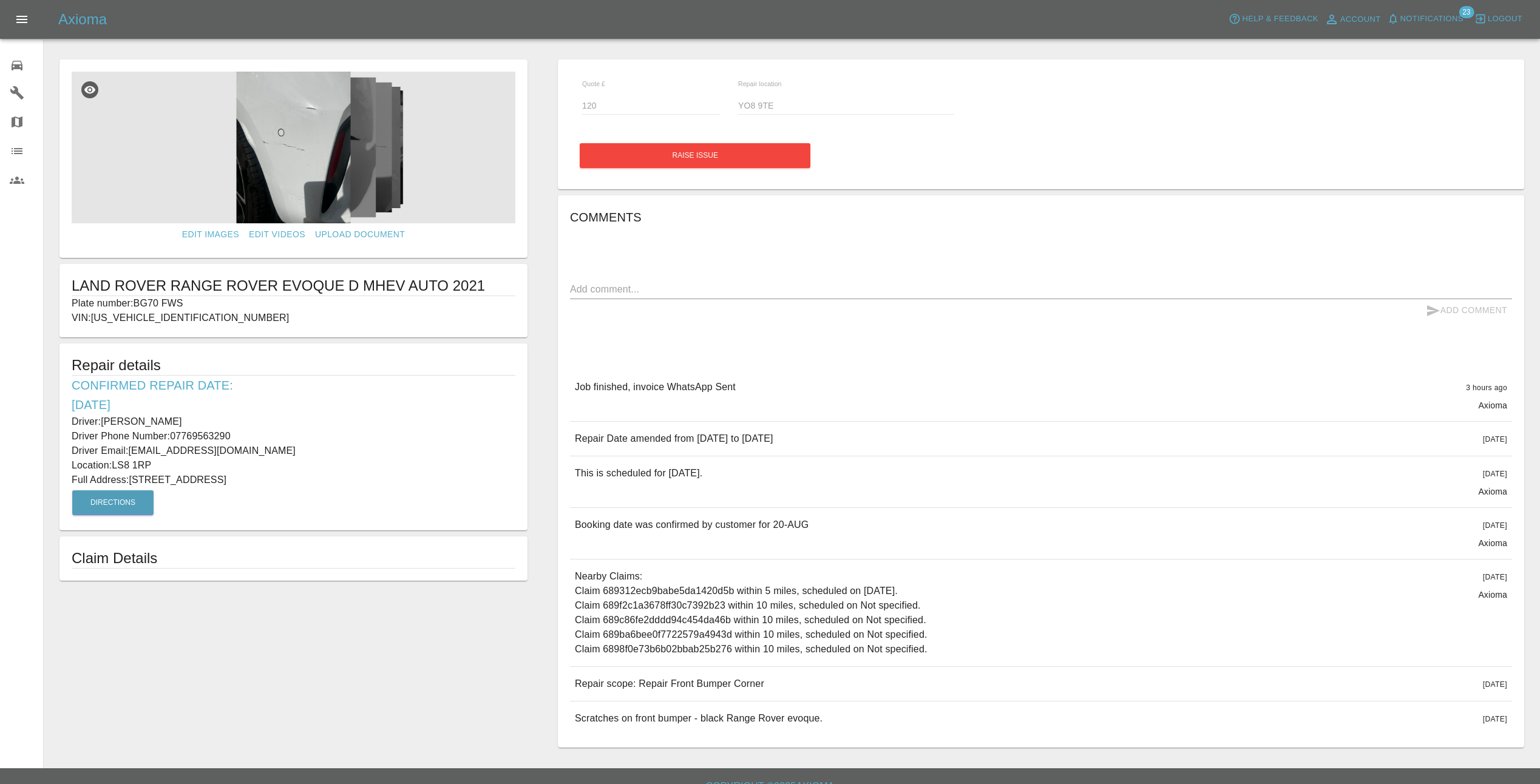
type input "LS8 1RP"
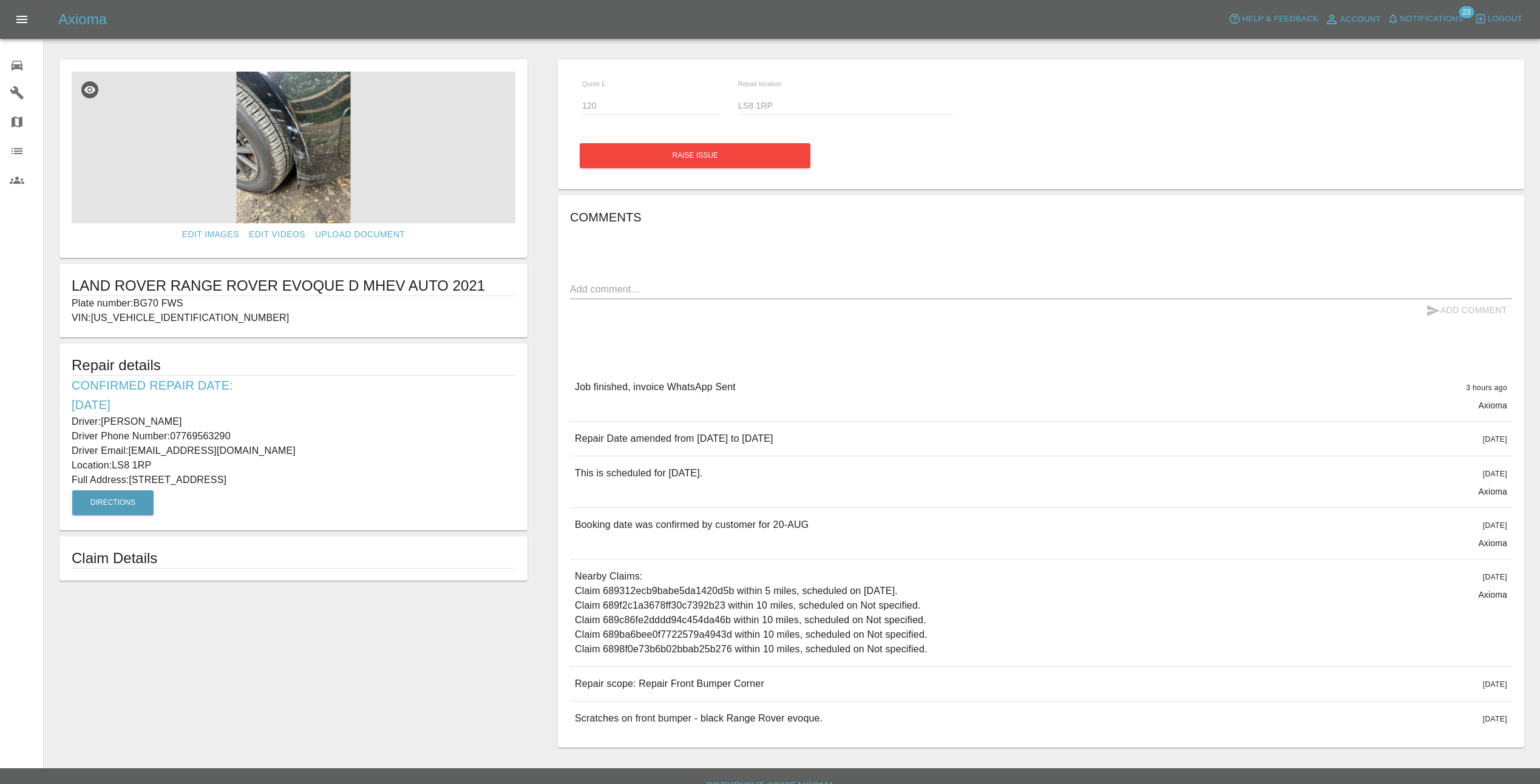
type input "YO8 9TE"
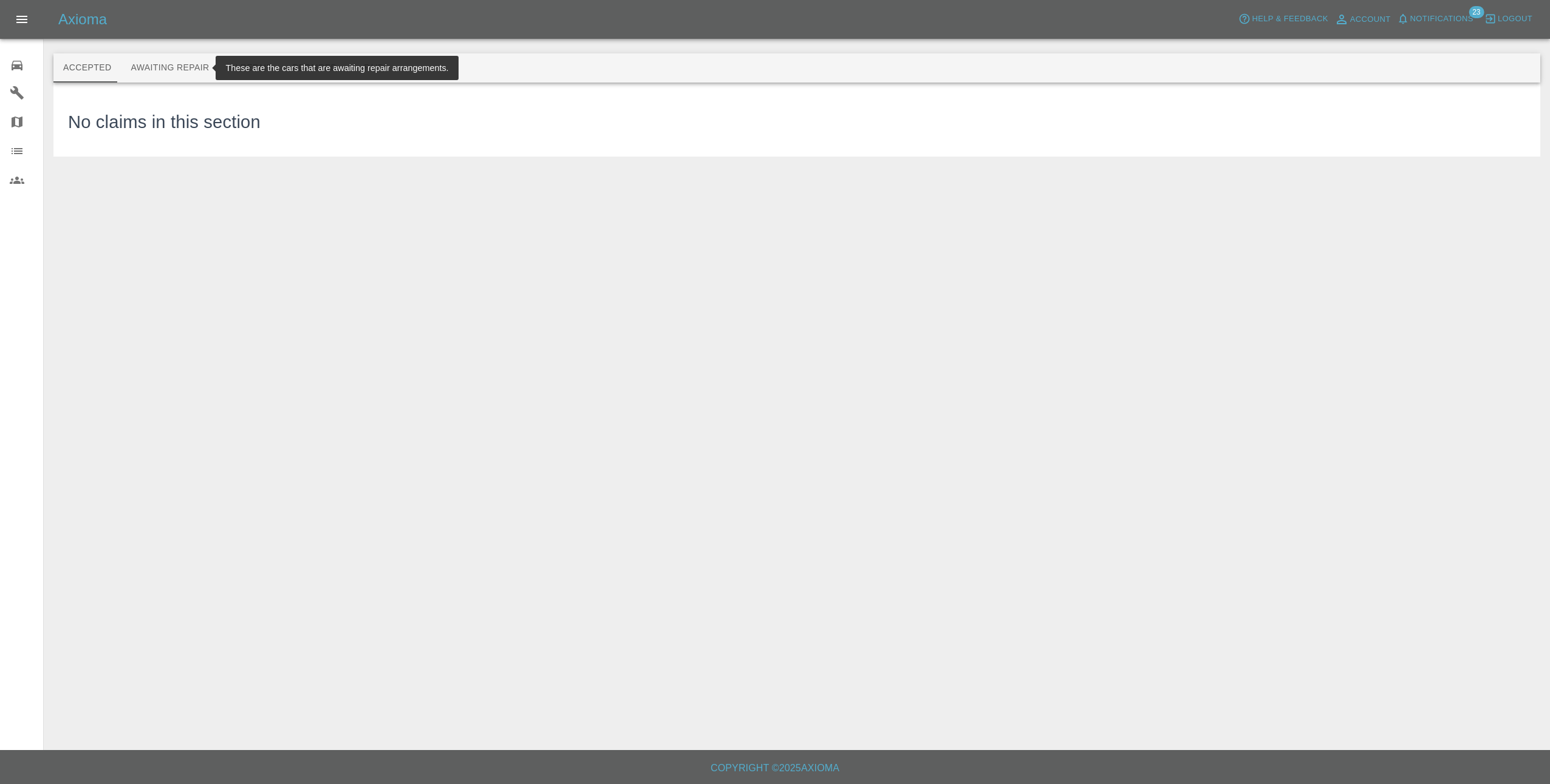
click at [185, 63] on button "Awaiting Repair" at bounding box center [169, 68] width 98 height 29
